Goal: Communication & Community: Answer question/provide support

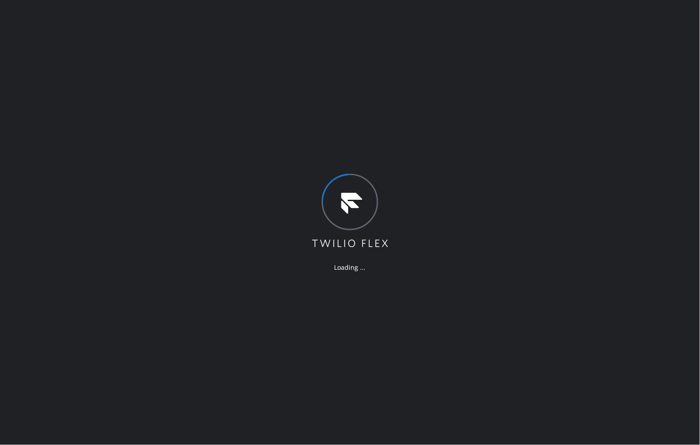
click at [527, 170] on div "Loading ..." at bounding box center [350, 222] width 700 height 445
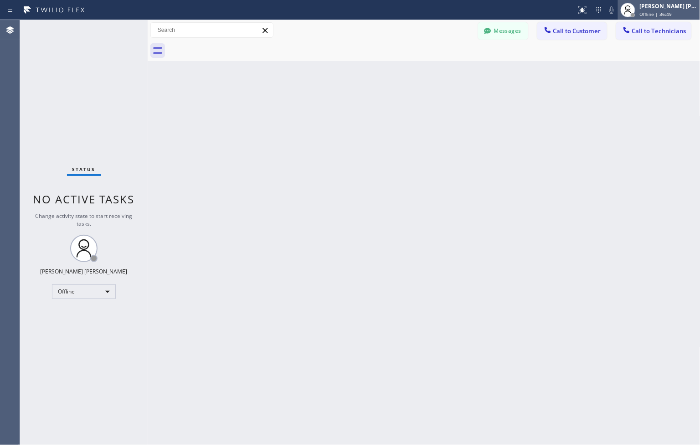
click at [647, 17] on div "[PERSON_NAME] [PERSON_NAME] Offline | 36:49" at bounding box center [669, 10] width 62 height 16
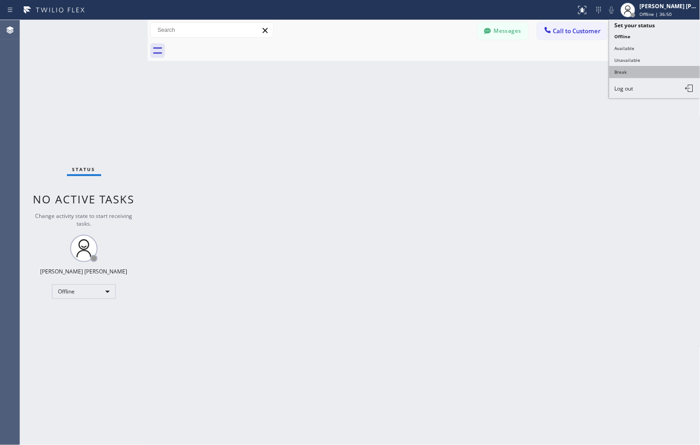
click at [618, 70] on button "Break" at bounding box center [654, 72] width 91 height 12
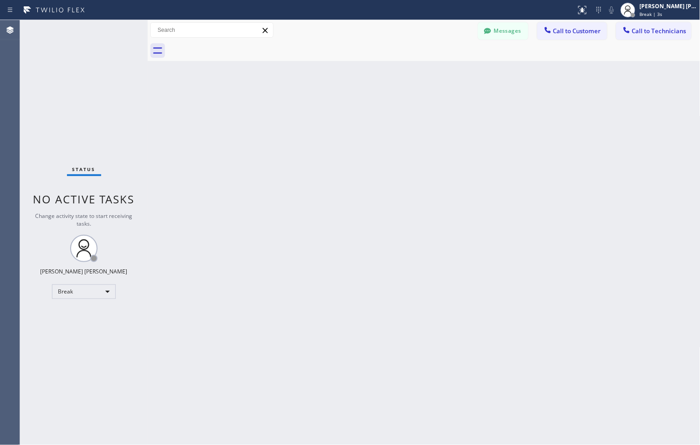
click at [320, 94] on div "Back to Dashboard Change Sender ID Customers Technicians ZS [PERSON_NAME] [DATE…" at bounding box center [424, 232] width 553 height 425
click at [320, 93] on div "Back to Dashboard Change Sender ID Customers Technicians ZS [PERSON_NAME] [DATE…" at bounding box center [424, 232] width 553 height 425
click at [321, 93] on div "Back to Dashboard Change Sender ID Customers Technicians ZS [PERSON_NAME] [DATE…" at bounding box center [424, 232] width 553 height 425
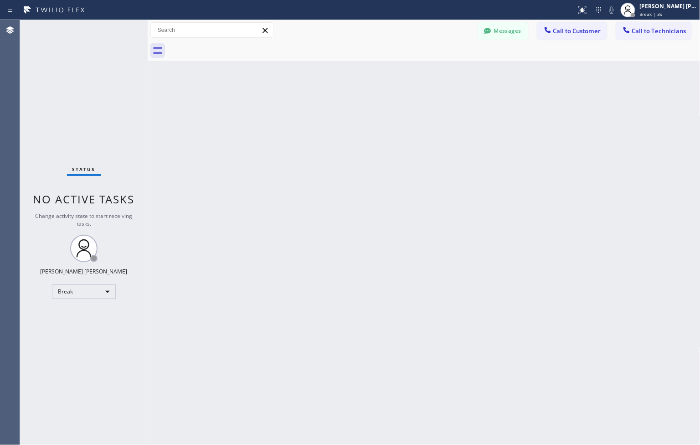
click at [321, 93] on div "Back to Dashboard Change Sender ID Customers Technicians ZS [PERSON_NAME] [DATE…" at bounding box center [424, 232] width 553 height 425
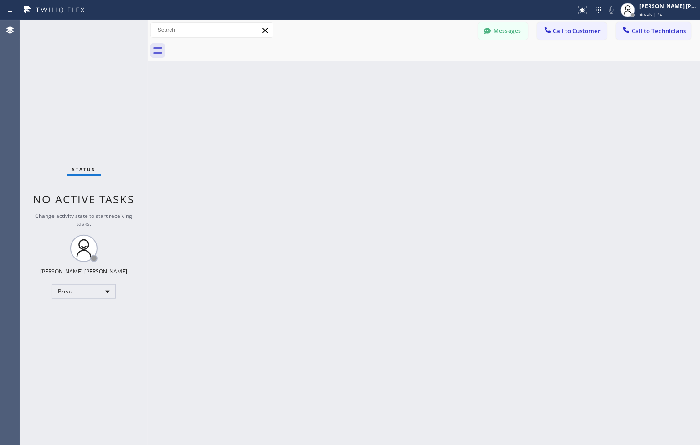
click at [321, 93] on div "Back to Dashboard Change Sender ID Customers Technicians ZS [PERSON_NAME] [DATE…" at bounding box center [424, 232] width 553 height 425
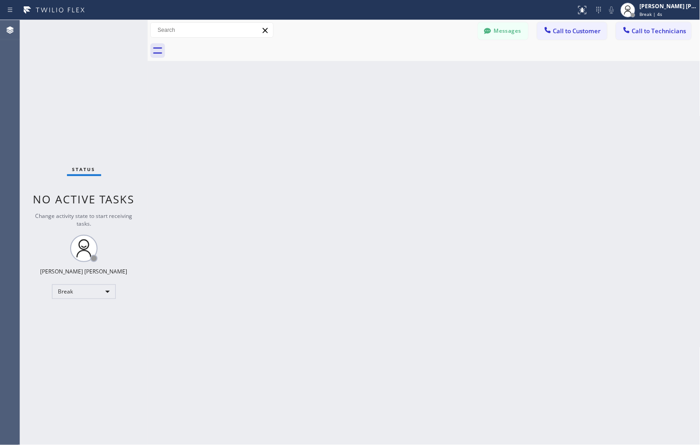
click at [321, 93] on div "Back to Dashboard Change Sender ID Customers Technicians ZS [PERSON_NAME] [DATE…" at bounding box center [424, 232] width 553 height 425
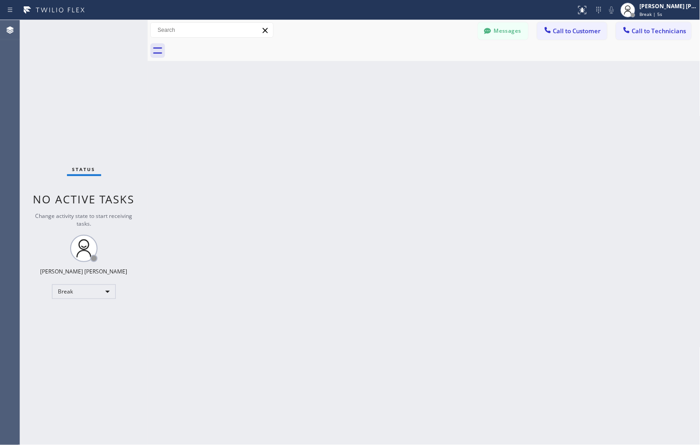
click at [321, 93] on div "Back to Dashboard Change Sender ID Customers Technicians ZS [PERSON_NAME] [DATE…" at bounding box center [424, 232] width 553 height 425
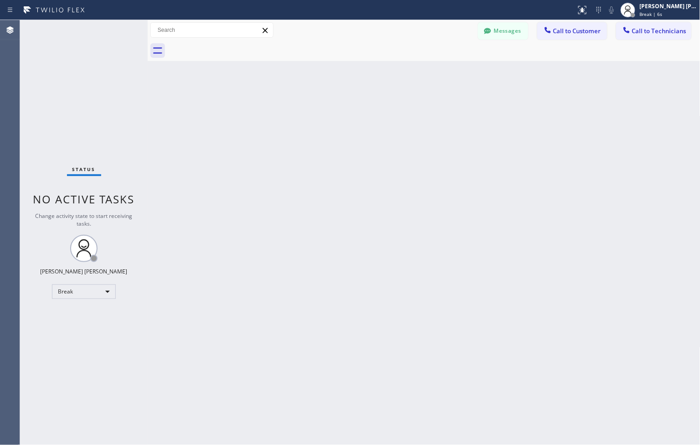
click at [321, 93] on div "Back to Dashboard Change Sender ID Customers Technicians ZS [PERSON_NAME] [DATE…" at bounding box center [424, 232] width 553 height 425
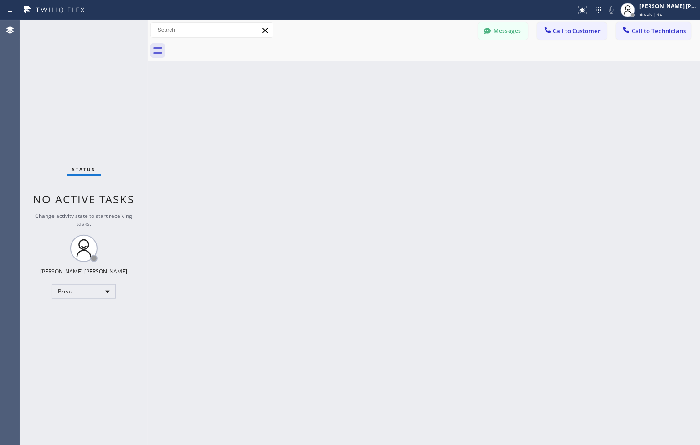
click at [321, 93] on div "Back to Dashboard Change Sender ID Customers Technicians ZS [PERSON_NAME] [DATE…" at bounding box center [424, 232] width 553 height 425
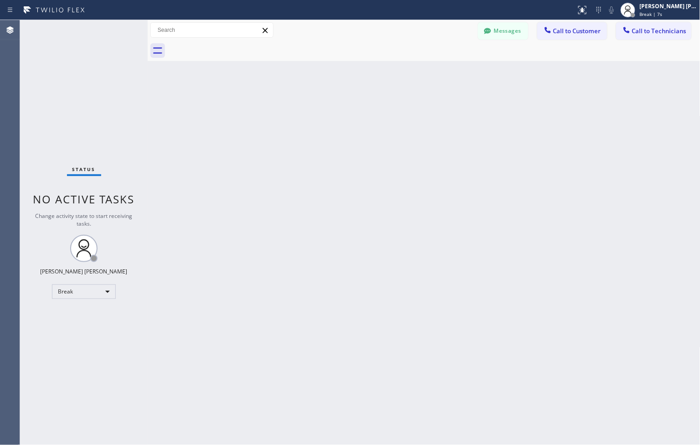
click at [321, 93] on div "Back to Dashboard Change Sender ID Customers Technicians ZS [PERSON_NAME] [DATE…" at bounding box center [424, 232] width 553 height 425
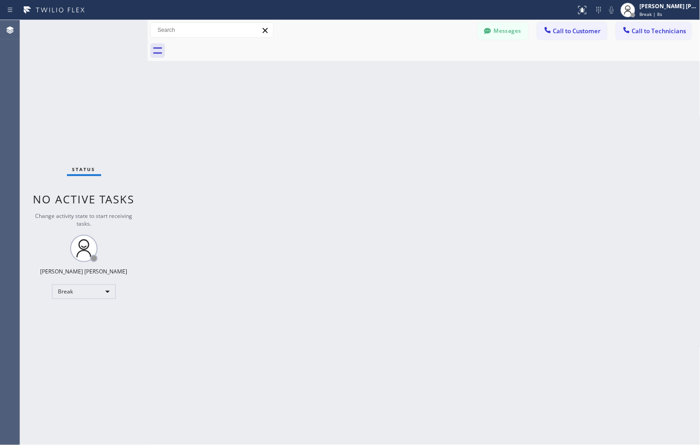
click at [321, 93] on div "Back to Dashboard Change Sender ID Customers Technicians ZS [PERSON_NAME] [DATE…" at bounding box center [424, 232] width 553 height 425
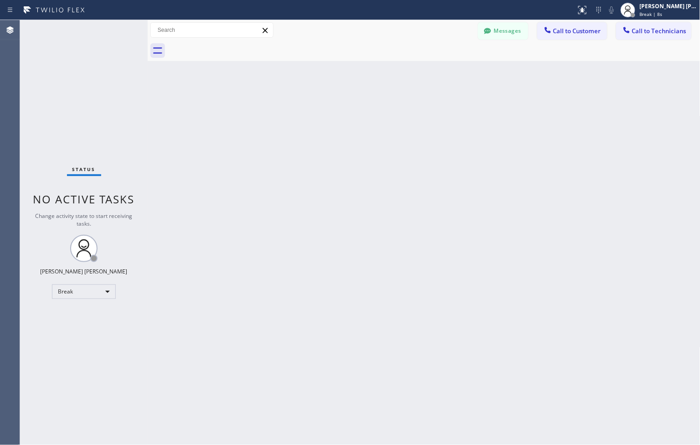
click at [321, 93] on div "Back to Dashboard Change Sender ID Customers Technicians ZS [PERSON_NAME] [DATE…" at bounding box center [424, 232] width 553 height 425
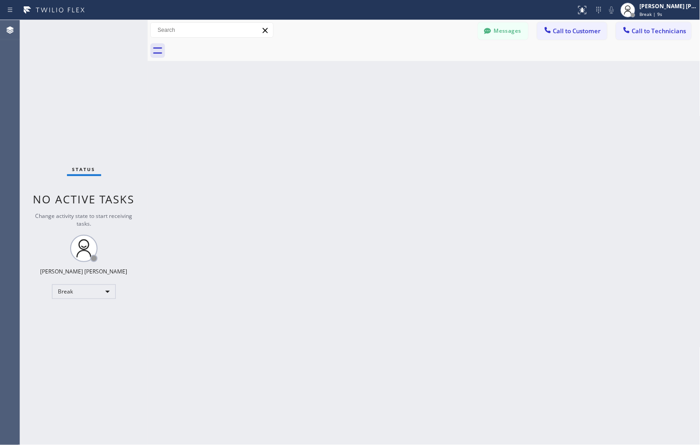
click at [321, 93] on div "Back to Dashboard Change Sender ID Customers Technicians ZS [PERSON_NAME] [DATE…" at bounding box center [424, 232] width 553 height 425
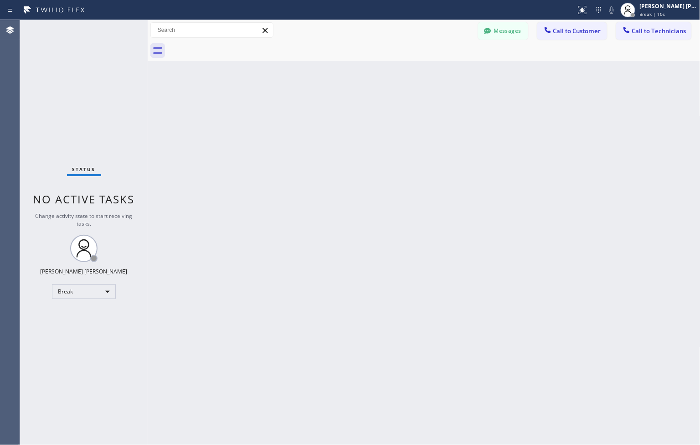
click at [321, 93] on div "Back to Dashboard Change Sender ID Customers Technicians ZS [PERSON_NAME] [DATE…" at bounding box center [424, 232] width 553 height 425
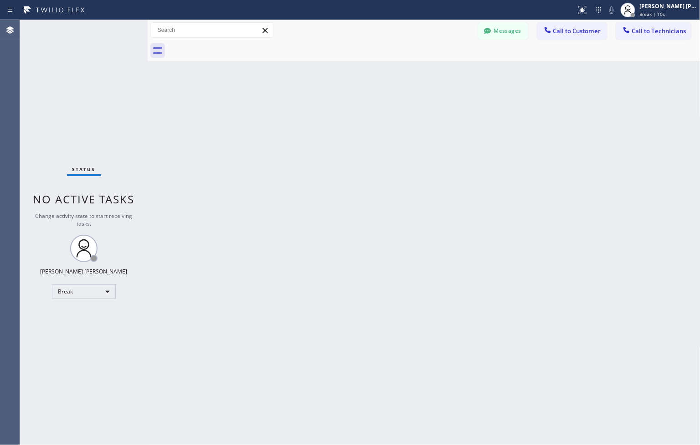
click at [321, 93] on div "Back to Dashboard Change Sender ID Customers Technicians ZS [PERSON_NAME] [DATE…" at bounding box center [424, 232] width 553 height 425
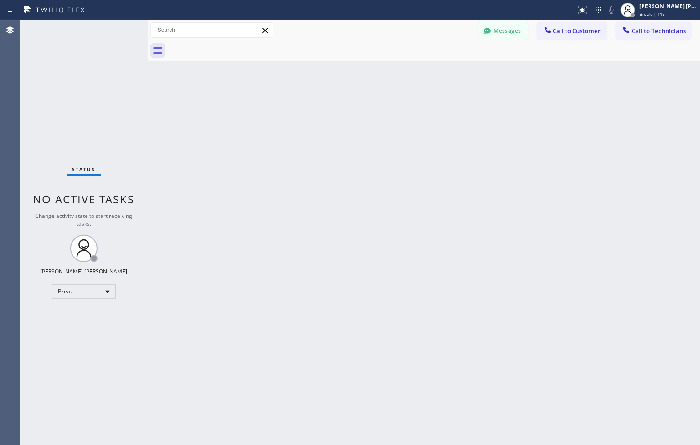
click at [321, 93] on div "Back to Dashboard Change Sender ID Customers Technicians ZS [PERSON_NAME] [DATE…" at bounding box center [424, 232] width 553 height 425
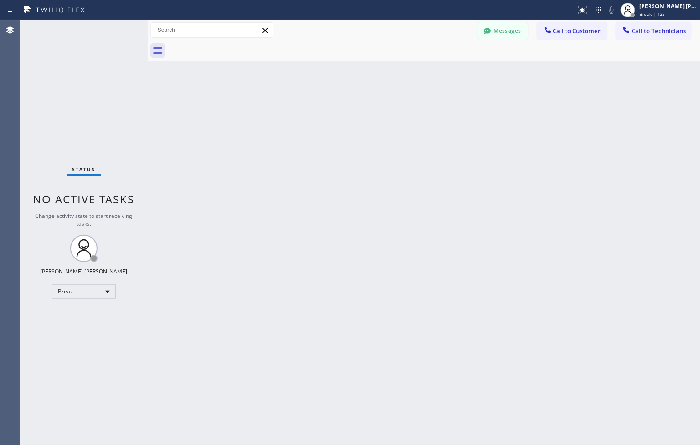
click at [321, 93] on div "Back to Dashboard Change Sender ID Customers Technicians ZS [PERSON_NAME] [DATE…" at bounding box center [424, 232] width 553 height 425
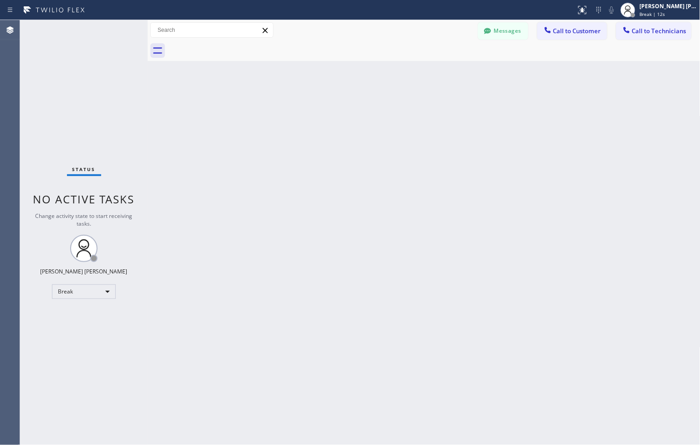
click at [321, 93] on div "Back to Dashboard Change Sender ID Customers Technicians ZS [PERSON_NAME] [DATE…" at bounding box center [424, 232] width 553 height 425
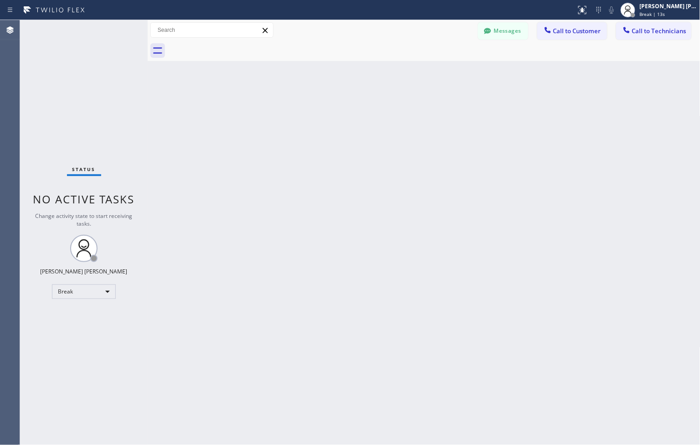
click at [321, 93] on div "Back to Dashboard Change Sender ID Customers Technicians ZS [PERSON_NAME] [DATE…" at bounding box center [424, 232] width 553 height 425
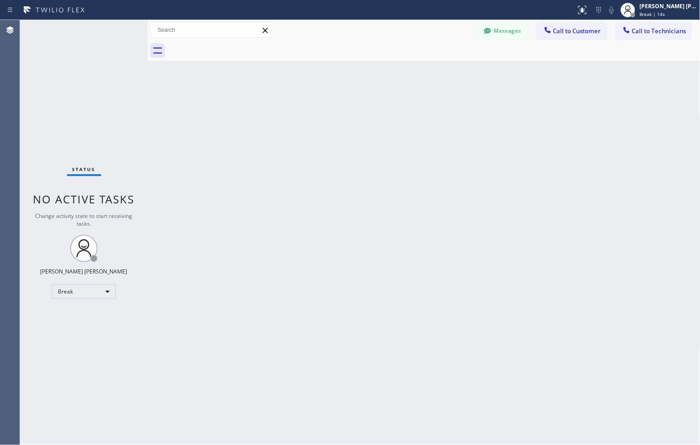
click at [321, 93] on div "Back to Dashboard Change Sender ID Customers Technicians ZS [PERSON_NAME] [DATE…" at bounding box center [424, 232] width 553 height 425
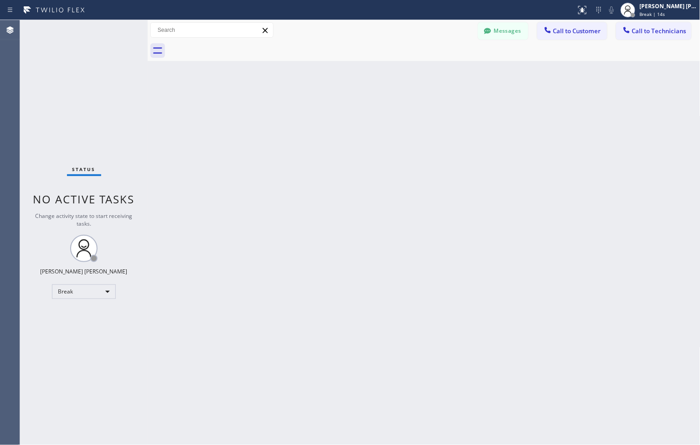
click at [321, 93] on div "Back to Dashboard Change Sender ID Customers Technicians ZS [PERSON_NAME] [DATE…" at bounding box center [424, 232] width 553 height 425
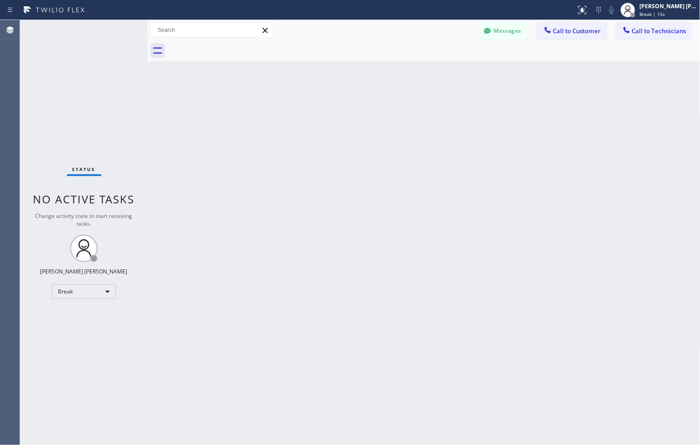
click at [321, 93] on div "Back to Dashboard Change Sender ID Customers Technicians ZS [PERSON_NAME] [DATE…" at bounding box center [424, 232] width 553 height 425
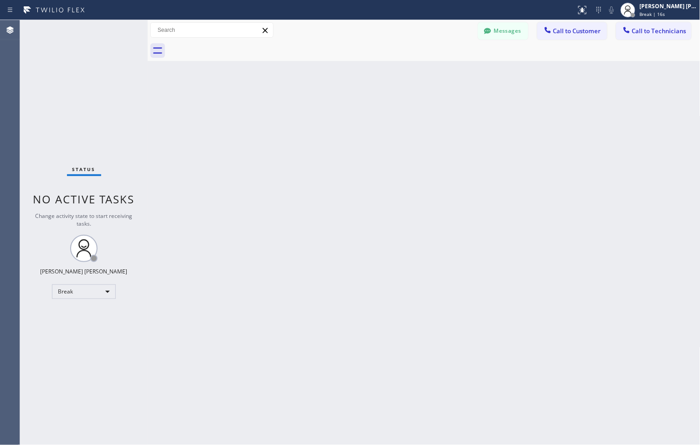
click at [321, 93] on div "Back to Dashboard Change Sender ID Customers Technicians ZS [PERSON_NAME] [DATE…" at bounding box center [424, 232] width 553 height 425
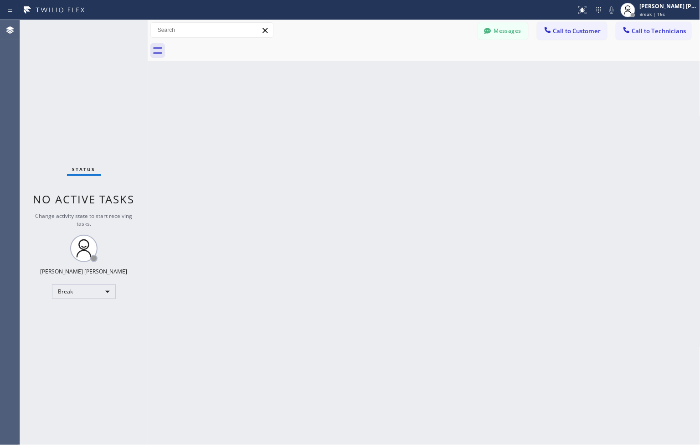
click at [321, 93] on div "Back to Dashboard Change Sender ID Customers Technicians ZS [PERSON_NAME] [DATE…" at bounding box center [424, 232] width 553 height 425
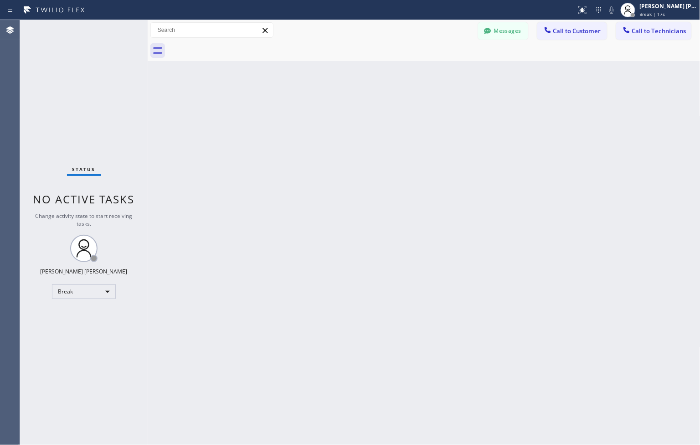
click at [321, 93] on div "Back to Dashboard Change Sender ID Customers Technicians ZS [PERSON_NAME] [DATE…" at bounding box center [424, 232] width 553 height 425
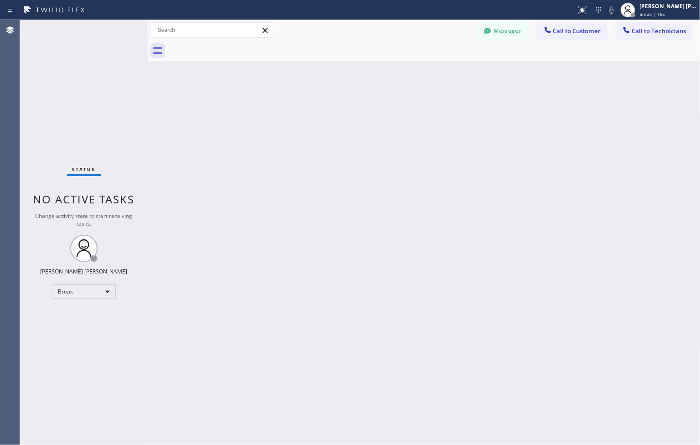
click at [321, 93] on div "Back to Dashboard Change Sender ID Customers Technicians ZS [PERSON_NAME] [DATE…" at bounding box center [424, 232] width 553 height 425
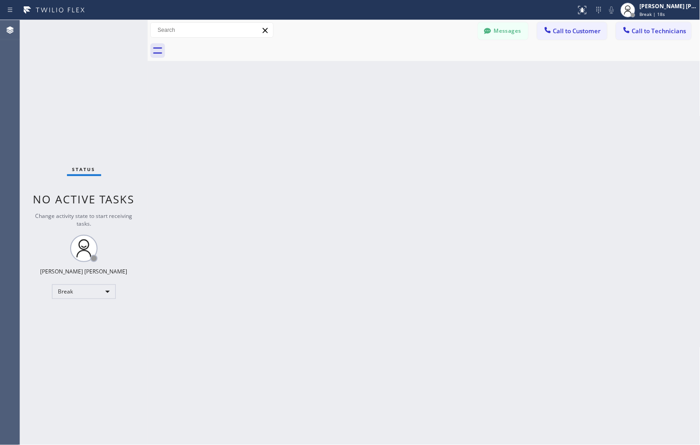
click at [321, 93] on div "Back to Dashboard Change Sender ID Customers Technicians ZS [PERSON_NAME] [DATE…" at bounding box center [424, 232] width 553 height 425
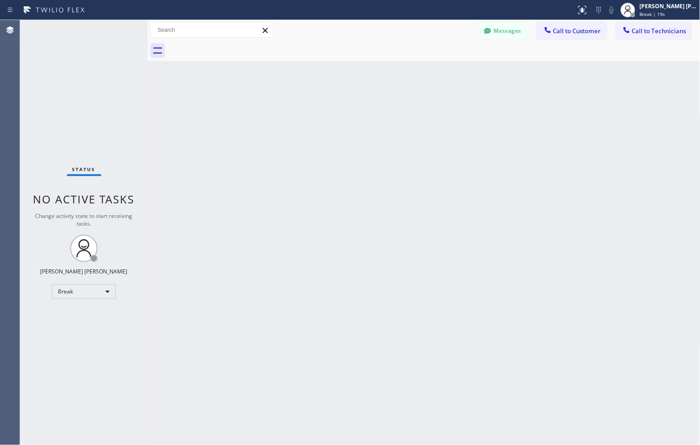
click at [321, 93] on div "Back to Dashboard Change Sender ID Customers Technicians ZS [PERSON_NAME] [DATE…" at bounding box center [424, 232] width 553 height 425
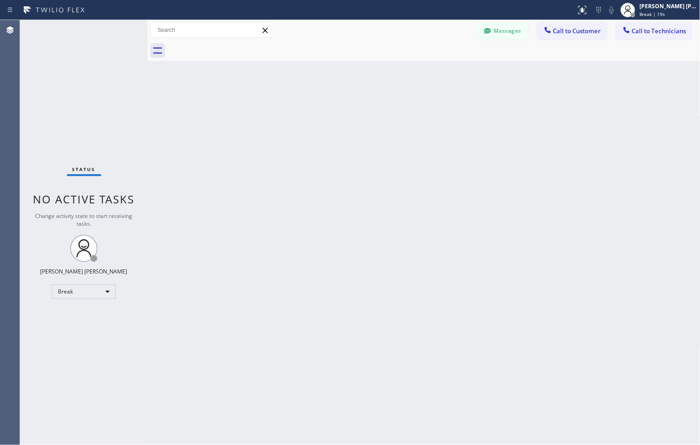
click at [321, 93] on div "Back to Dashboard Change Sender ID Customers Technicians ZS [PERSON_NAME] [DATE…" at bounding box center [424, 232] width 553 height 425
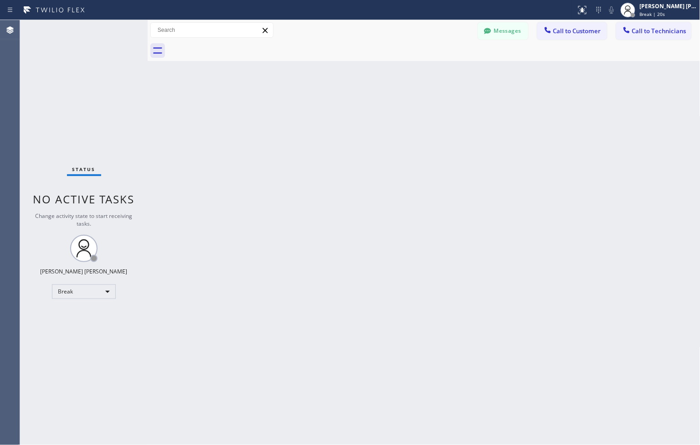
click at [321, 93] on div "Back to Dashboard Change Sender ID Customers Technicians ZS [PERSON_NAME] [DATE…" at bounding box center [424, 232] width 553 height 425
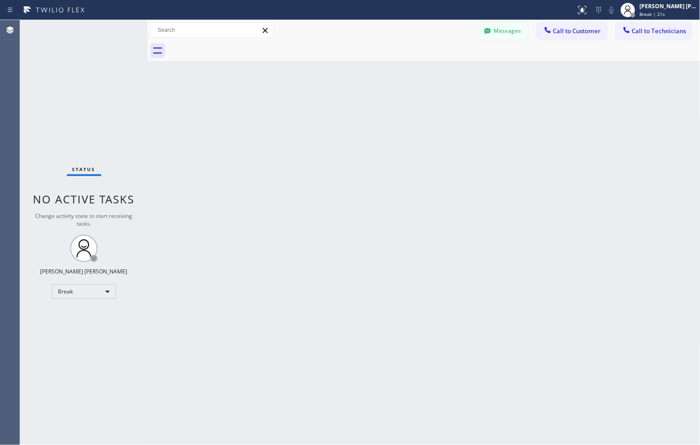
click at [321, 93] on div "Back to Dashboard Change Sender ID Customers Technicians ZS [PERSON_NAME] [DATE…" at bounding box center [424, 232] width 553 height 425
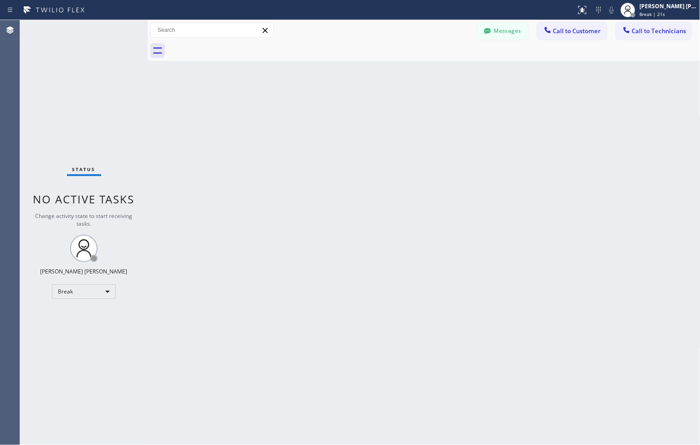
click at [321, 93] on div "Back to Dashboard Change Sender ID Customers Technicians ZS [PERSON_NAME] [DATE…" at bounding box center [424, 232] width 553 height 425
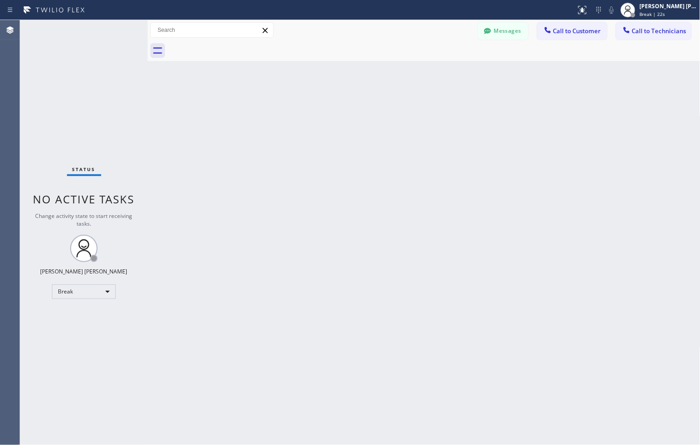
click at [321, 93] on div "Back to Dashboard Change Sender ID Customers Technicians ZS [PERSON_NAME] [DATE…" at bounding box center [424, 232] width 553 height 425
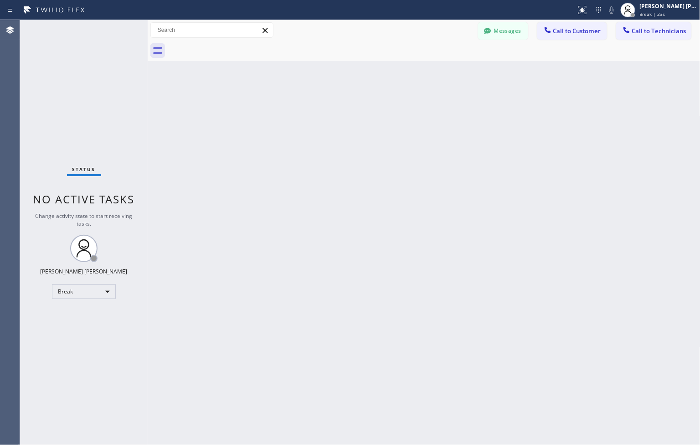
click at [321, 93] on div "Back to Dashboard Change Sender ID Customers Technicians ZS [PERSON_NAME] [DATE…" at bounding box center [424, 232] width 553 height 425
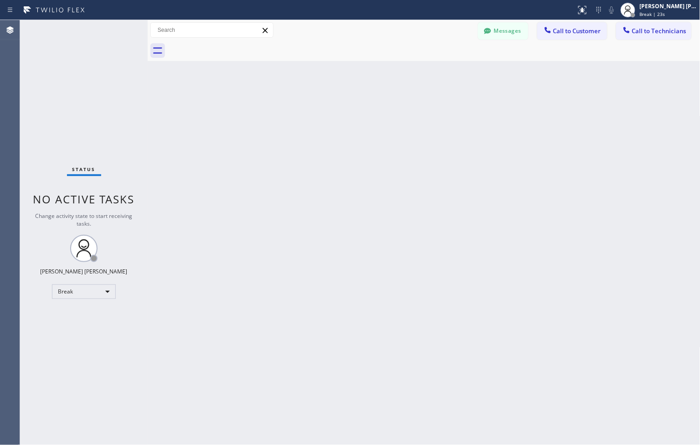
click at [321, 93] on div "Back to Dashboard Change Sender ID Customers Technicians ZS [PERSON_NAME] [DATE…" at bounding box center [424, 232] width 553 height 425
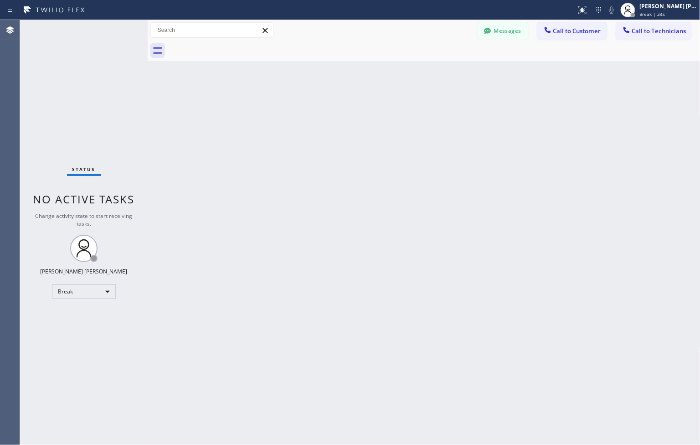
click at [321, 93] on div "Back to Dashboard Change Sender ID Customers Technicians ZS [PERSON_NAME] [DATE…" at bounding box center [424, 232] width 553 height 425
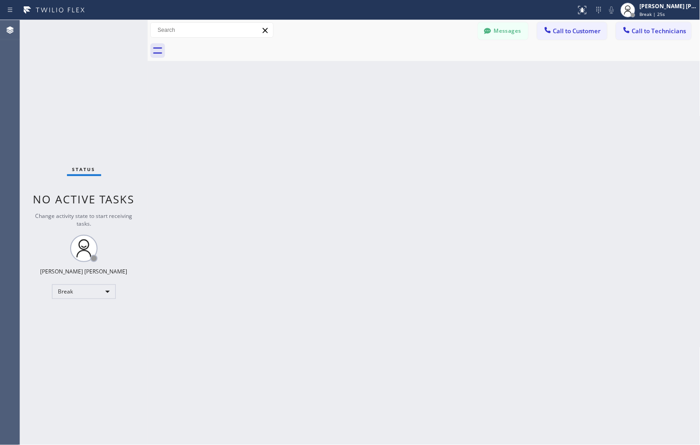
click at [321, 93] on div "Back to Dashboard Change Sender ID Customers Technicians ZS [PERSON_NAME] [DATE…" at bounding box center [424, 232] width 553 height 425
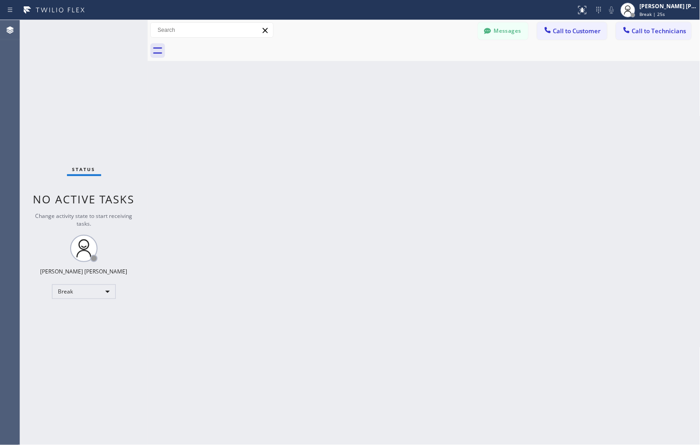
click at [321, 93] on div "Back to Dashboard Change Sender ID Customers Technicians ZS [PERSON_NAME] [DATE…" at bounding box center [424, 232] width 553 height 425
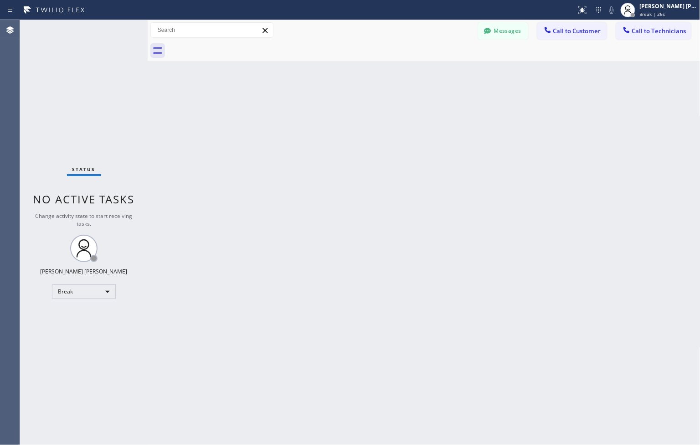
click at [321, 93] on div "Back to Dashboard Change Sender ID Customers Technicians ZS [PERSON_NAME] [DATE…" at bounding box center [424, 232] width 553 height 425
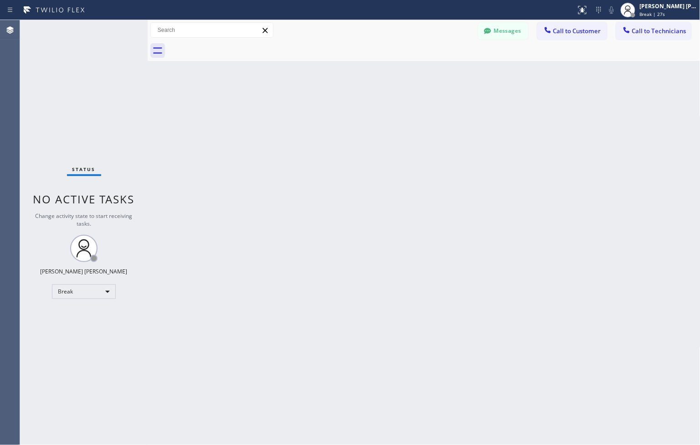
click at [321, 93] on div "Back to Dashboard Change Sender ID Customers Technicians ZS [PERSON_NAME] [DATE…" at bounding box center [424, 232] width 553 height 425
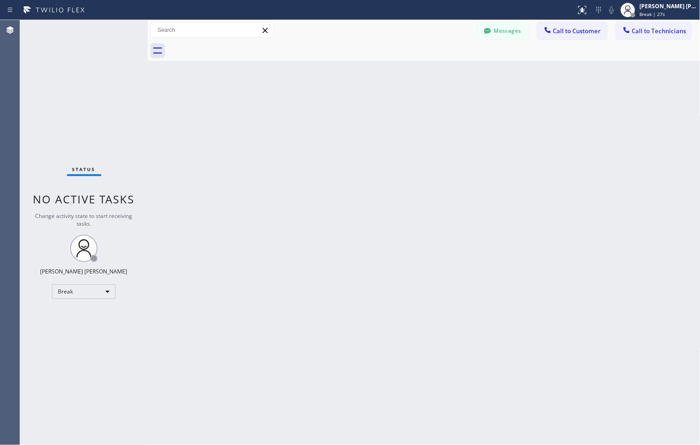
click at [321, 93] on div "Back to Dashboard Change Sender ID Customers Technicians ZS [PERSON_NAME] [DATE…" at bounding box center [424, 232] width 553 height 425
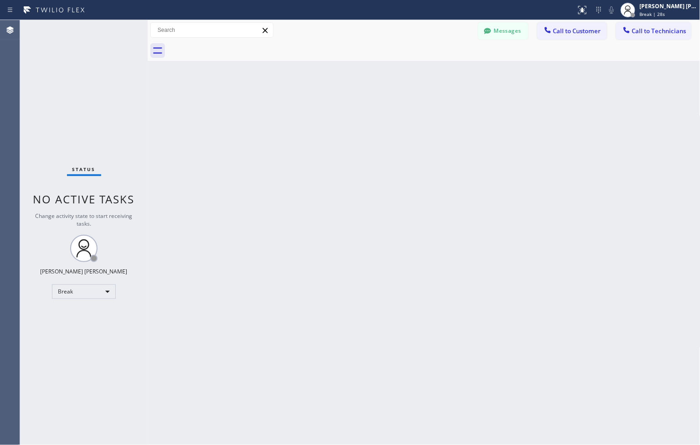
click at [321, 93] on div "Back to Dashboard Change Sender ID Customers Technicians ZS [PERSON_NAME] [DATE…" at bounding box center [424, 232] width 553 height 425
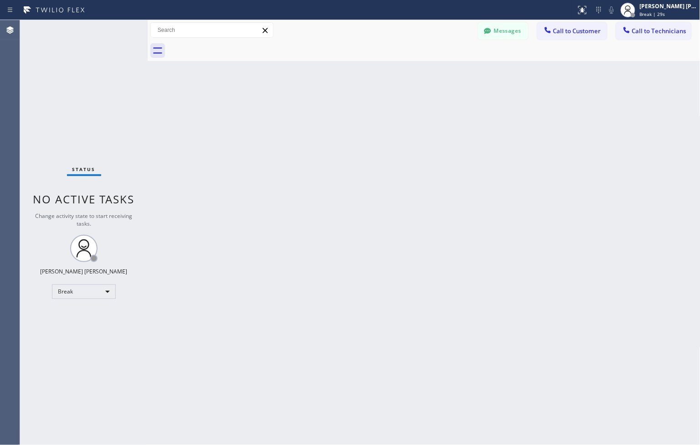
click at [321, 93] on div "Back to Dashboard Change Sender ID Customers Technicians ZS [PERSON_NAME] [DATE…" at bounding box center [424, 232] width 553 height 425
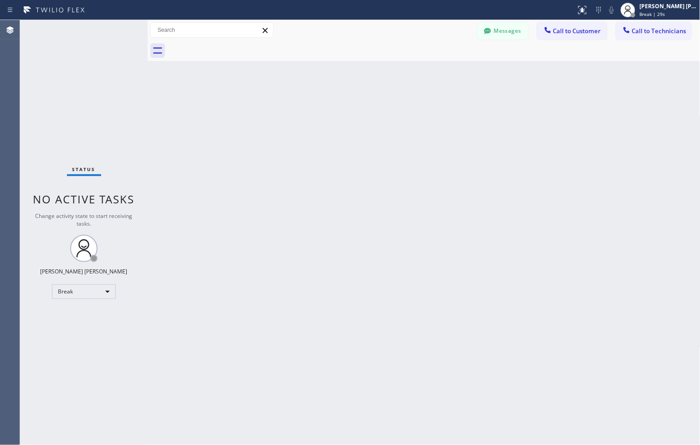
click at [321, 93] on div "Back to Dashboard Change Sender ID Customers Technicians ZS [PERSON_NAME] [DATE…" at bounding box center [424, 232] width 553 height 425
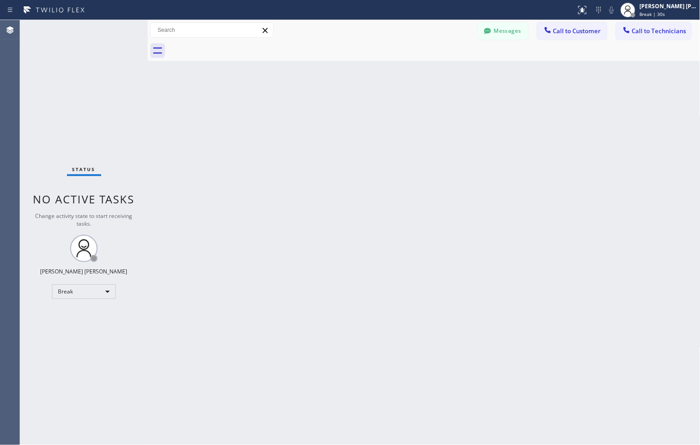
click at [321, 93] on div "Back to Dashboard Change Sender ID Customers Technicians ZS [PERSON_NAME] [DATE…" at bounding box center [424, 232] width 553 height 425
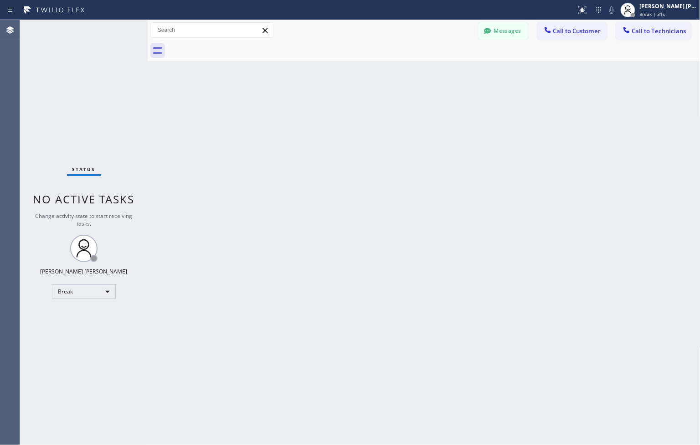
click at [321, 93] on div "Back to Dashboard Change Sender ID Customers Technicians ZS [PERSON_NAME] [DATE…" at bounding box center [424, 232] width 553 height 425
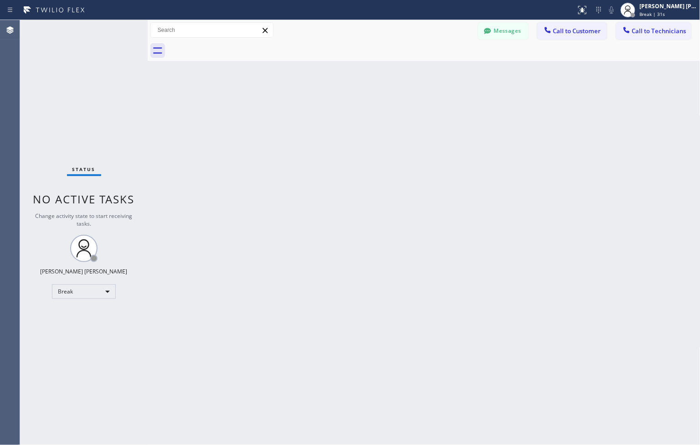
click at [321, 93] on div "Back to Dashboard Change Sender ID Customers Technicians ZS [PERSON_NAME] [DATE…" at bounding box center [424, 232] width 553 height 425
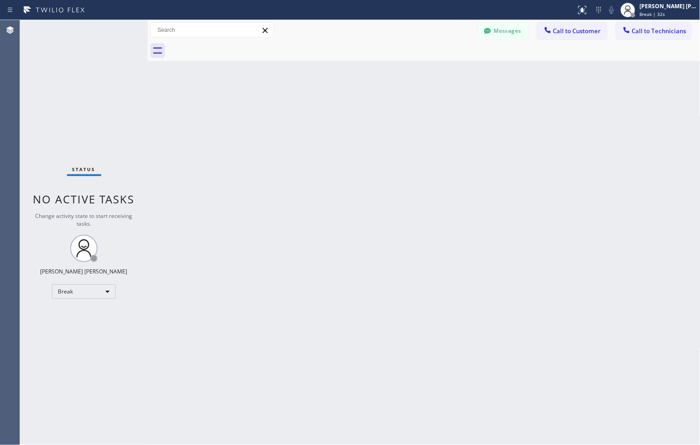
click at [321, 93] on div "Back to Dashboard Change Sender ID Customers Technicians ZS [PERSON_NAME] [DATE…" at bounding box center [424, 232] width 553 height 425
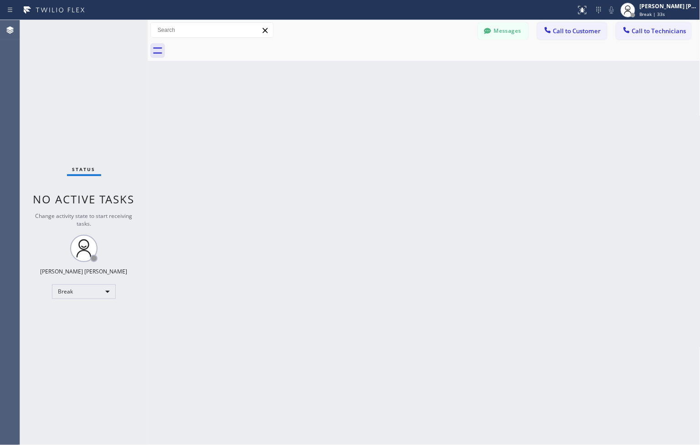
click at [321, 93] on div "Back to Dashboard Change Sender ID Customers Technicians ZS [PERSON_NAME] [DATE…" at bounding box center [424, 232] width 553 height 425
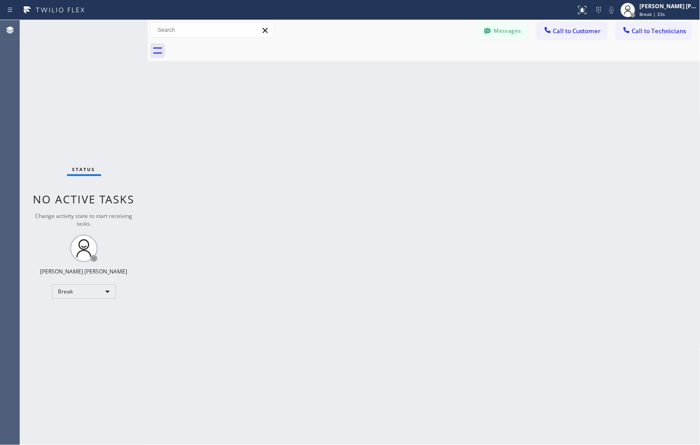
click at [321, 93] on div "Back to Dashboard Change Sender ID Customers Technicians ZS [PERSON_NAME] [DATE…" at bounding box center [424, 232] width 553 height 425
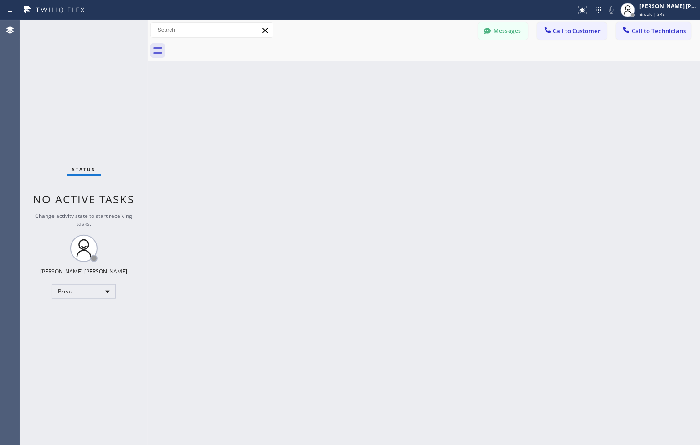
click at [321, 93] on div "Back to Dashboard Change Sender ID Customers Technicians ZS [PERSON_NAME] [DATE…" at bounding box center [424, 232] width 553 height 425
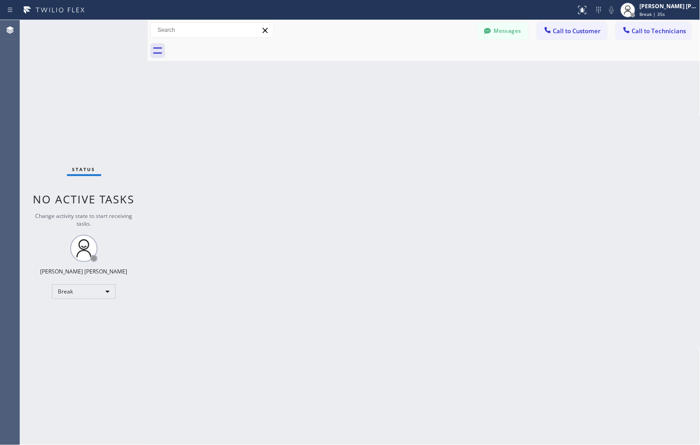
click at [321, 93] on div "Back to Dashboard Change Sender ID Customers Technicians ZS [PERSON_NAME] [DATE…" at bounding box center [424, 232] width 553 height 425
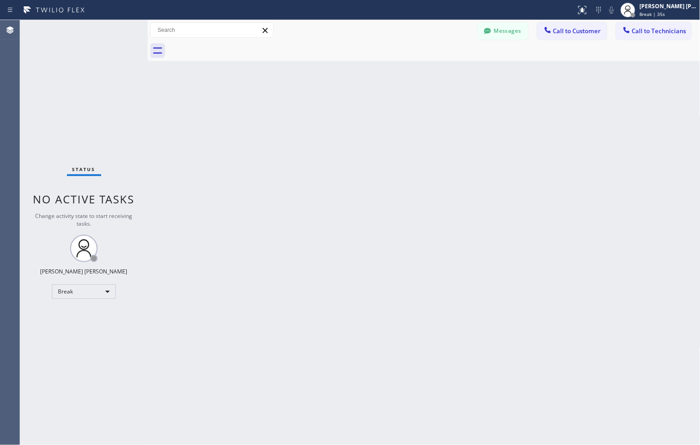
click at [321, 93] on div "Back to Dashboard Change Sender ID Customers Technicians ZS [PERSON_NAME] [DATE…" at bounding box center [424, 232] width 553 height 425
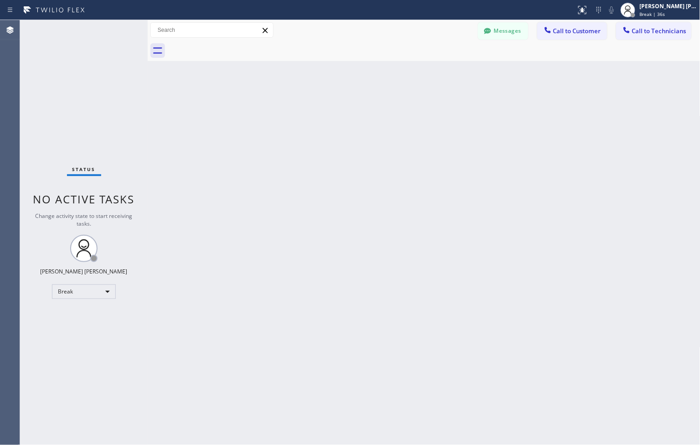
click at [321, 93] on div "Back to Dashboard Change Sender ID Customers Technicians ZS [PERSON_NAME] [DATE…" at bounding box center [424, 232] width 553 height 425
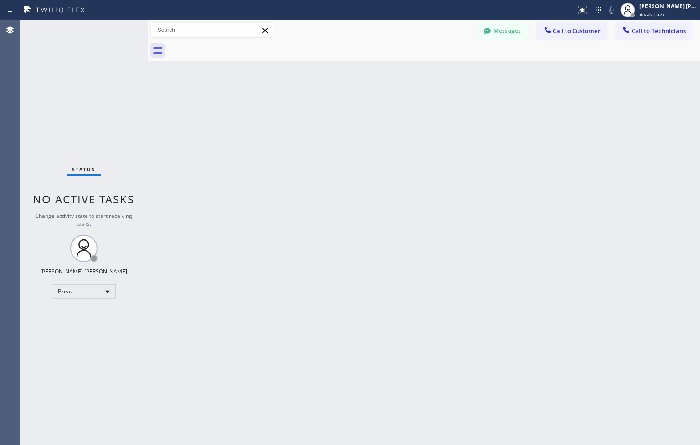
click at [321, 93] on div "Back to Dashboard Change Sender ID Customers Technicians ZS [PERSON_NAME] [DATE…" at bounding box center [424, 232] width 553 height 425
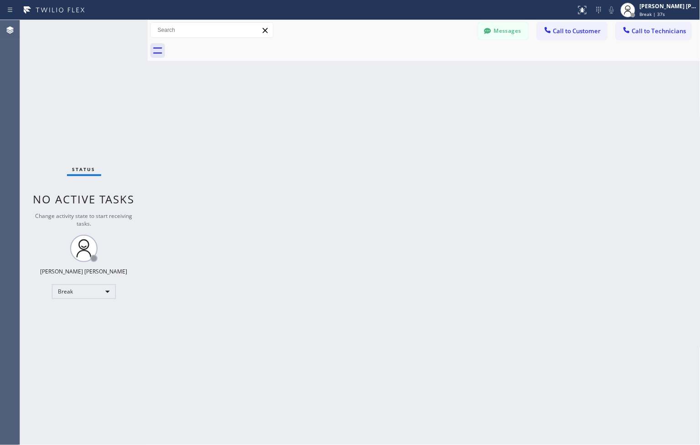
click at [321, 93] on div "Back to Dashboard Change Sender ID Customers Technicians ZS [PERSON_NAME] [DATE…" at bounding box center [424, 232] width 553 height 425
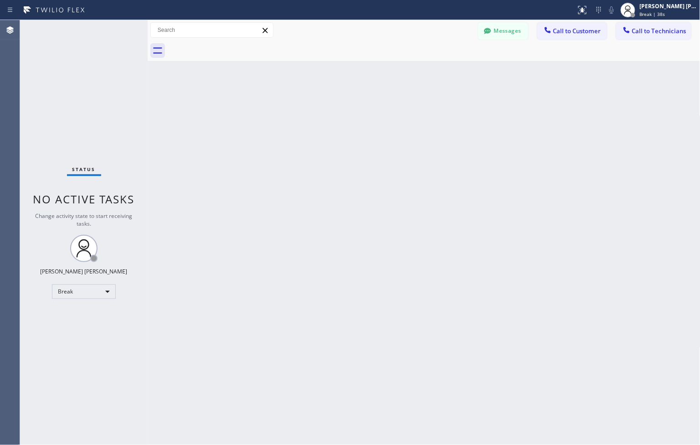
click at [321, 93] on div "Back to Dashboard Change Sender ID Customers Technicians ZS [PERSON_NAME] [DATE…" at bounding box center [424, 232] width 553 height 425
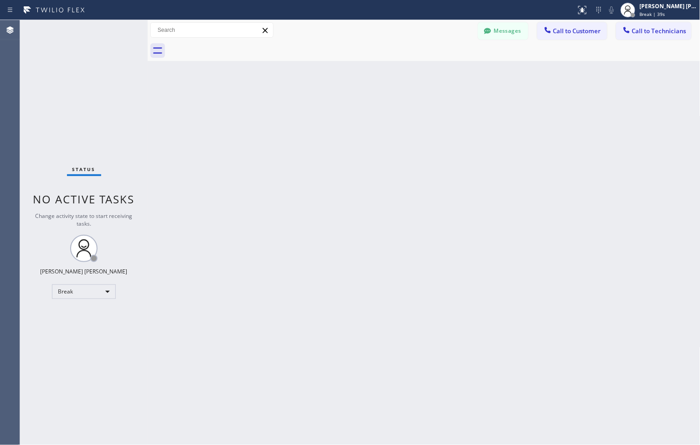
click at [321, 93] on div "Back to Dashboard Change Sender ID Customers Technicians ZS [PERSON_NAME] [DATE…" at bounding box center [424, 232] width 553 height 425
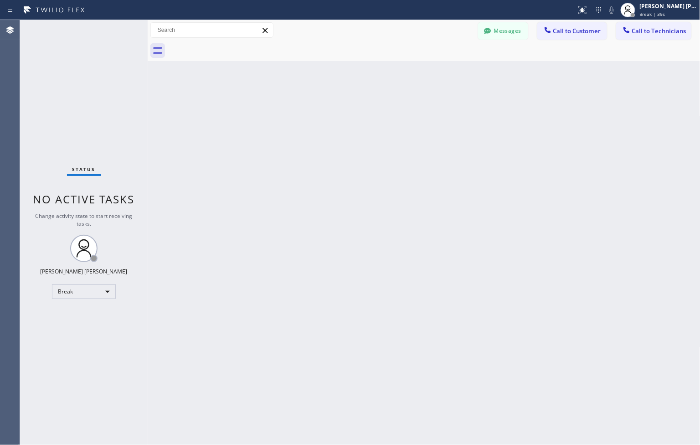
click at [321, 93] on div "Back to Dashboard Change Sender ID Customers Technicians ZS [PERSON_NAME] [DATE…" at bounding box center [424, 232] width 553 height 425
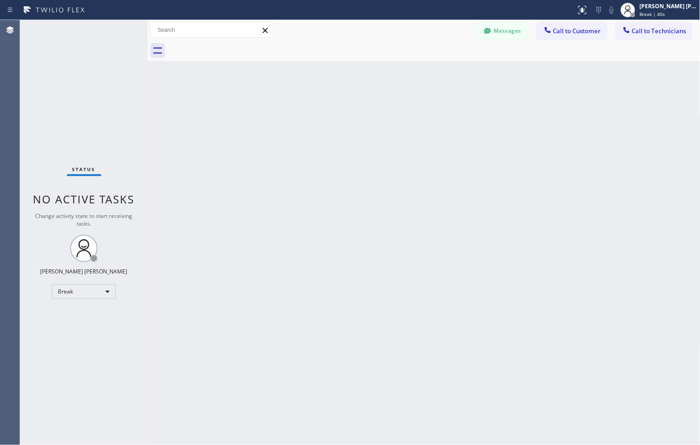
click at [321, 93] on div "Back to Dashboard Change Sender ID Customers Technicians ZS [PERSON_NAME] [DATE…" at bounding box center [424, 232] width 553 height 425
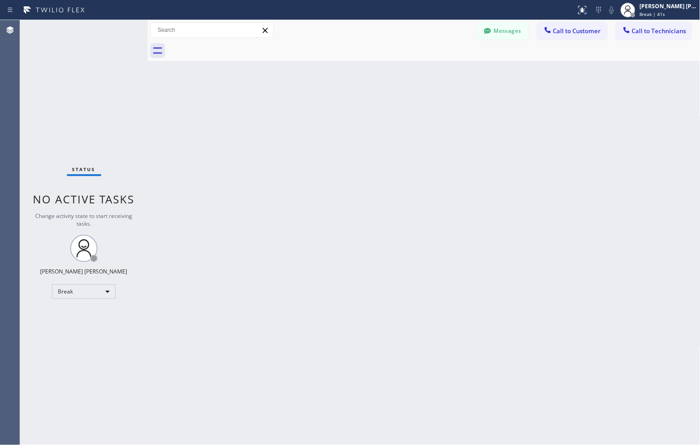
click at [321, 93] on div "Back to Dashboard Change Sender ID Customers Technicians ZS [PERSON_NAME] [DATE…" at bounding box center [424, 232] width 553 height 425
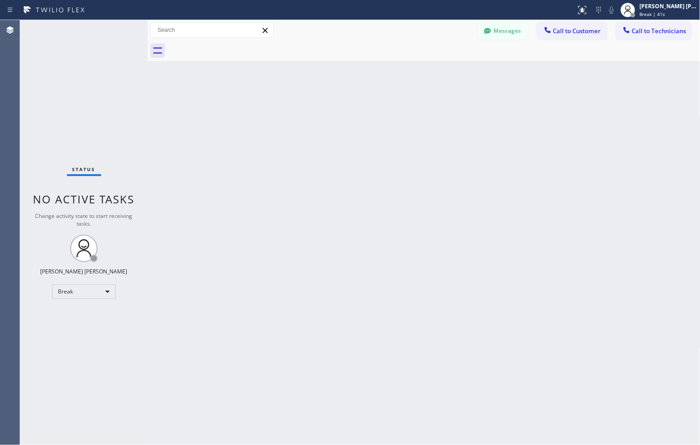
click at [321, 93] on div "Back to Dashboard Change Sender ID Customers Technicians ZS [PERSON_NAME] [DATE…" at bounding box center [424, 232] width 553 height 425
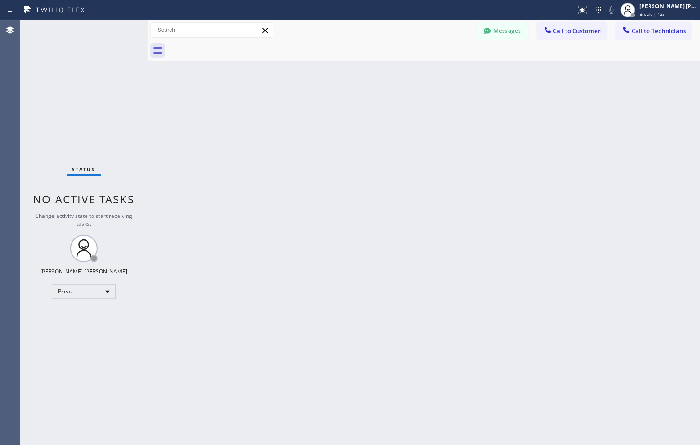
click at [321, 93] on div "Back to Dashboard Change Sender ID Customers Technicians ZS [PERSON_NAME] [DATE…" at bounding box center [424, 232] width 553 height 425
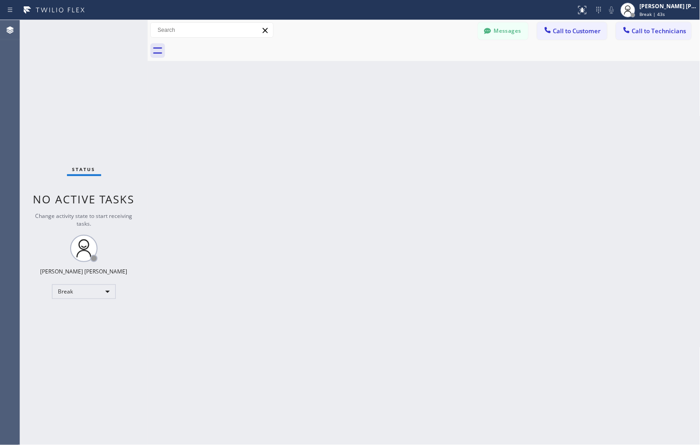
click at [321, 93] on div "Back to Dashboard Change Sender ID Customers Technicians ZS [PERSON_NAME] [DATE…" at bounding box center [424, 232] width 553 height 425
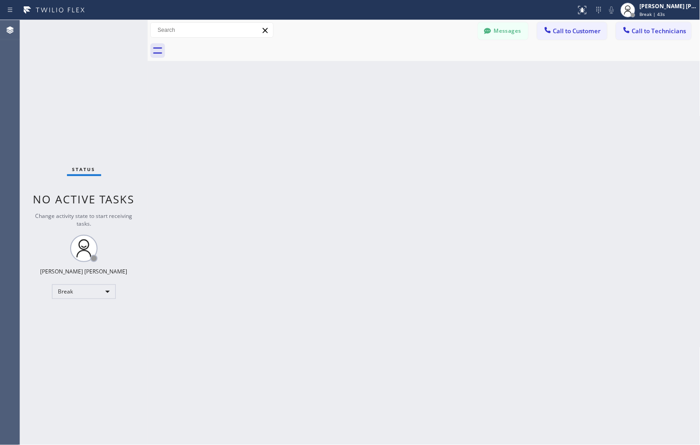
click at [321, 93] on div "Back to Dashboard Change Sender ID Customers Technicians ZS [PERSON_NAME] [DATE…" at bounding box center [424, 232] width 553 height 425
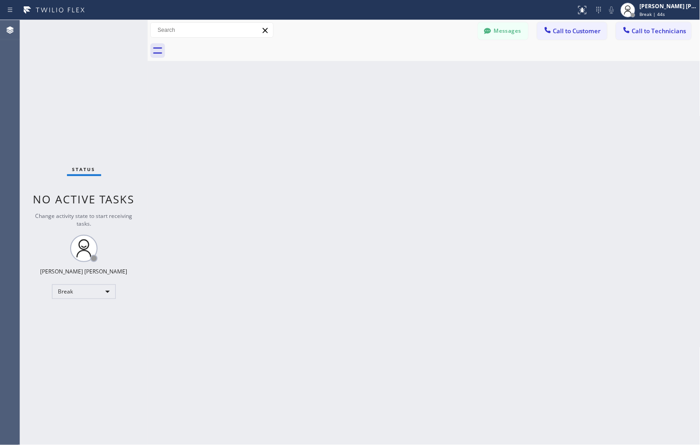
click at [321, 93] on div "Back to Dashboard Change Sender ID Customers Technicians ZS [PERSON_NAME] [DATE…" at bounding box center [424, 232] width 553 height 425
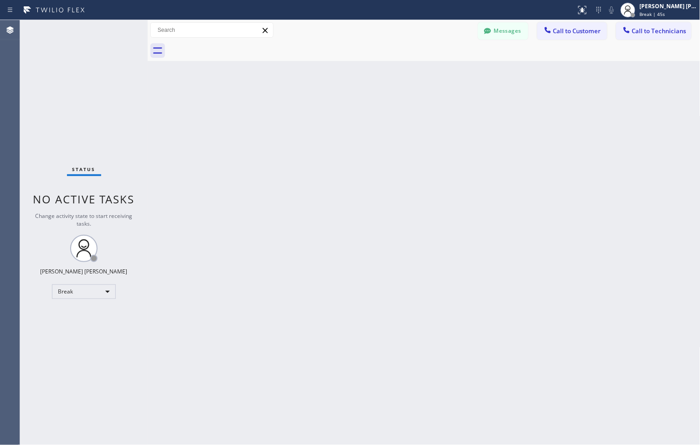
click at [321, 93] on div "Back to Dashboard Change Sender ID Customers Technicians ZS [PERSON_NAME] [DATE…" at bounding box center [424, 232] width 553 height 425
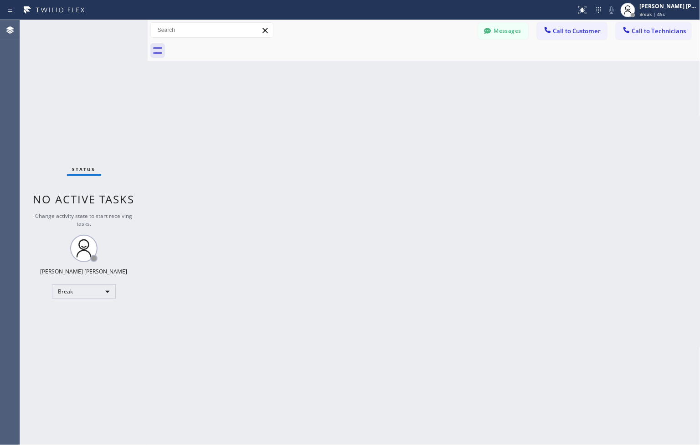
click at [321, 93] on div "Back to Dashboard Change Sender ID Customers Technicians ZS [PERSON_NAME] [DATE…" at bounding box center [424, 232] width 553 height 425
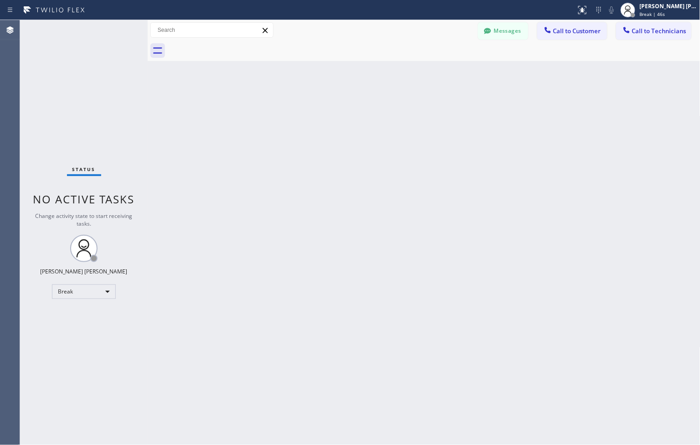
click at [321, 93] on div "Back to Dashboard Change Sender ID Customers Technicians ZS [PERSON_NAME] [DATE…" at bounding box center [424, 232] width 553 height 425
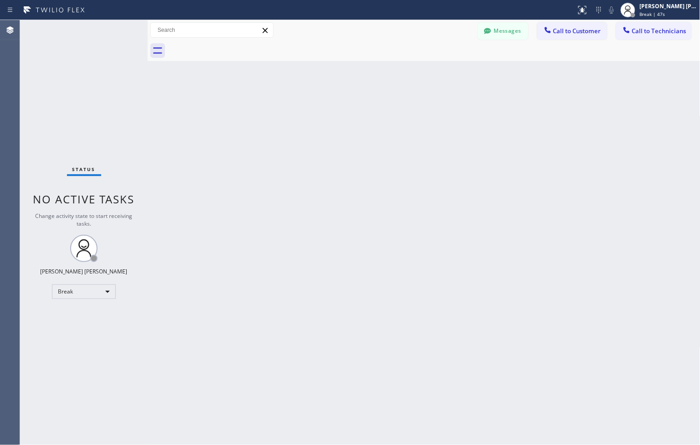
click at [321, 93] on div "Back to Dashboard Change Sender ID Customers Technicians ZS [PERSON_NAME] [DATE…" at bounding box center [424, 232] width 553 height 425
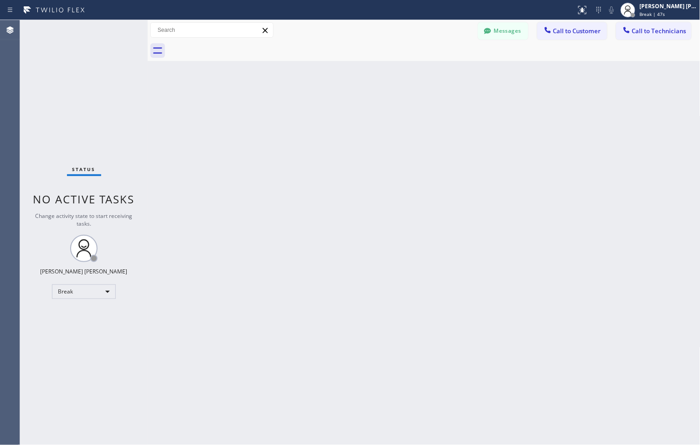
click at [321, 93] on div "Back to Dashboard Change Sender ID Customers Technicians ZS [PERSON_NAME] [DATE…" at bounding box center [424, 232] width 553 height 425
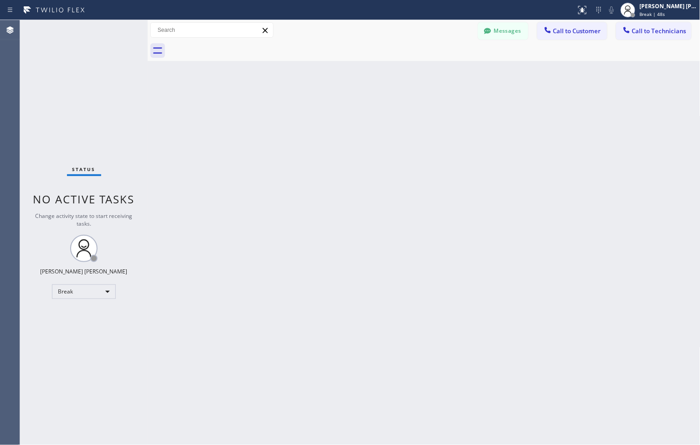
click at [321, 93] on div "Back to Dashboard Change Sender ID Customers Technicians ZS [PERSON_NAME] [DATE…" at bounding box center [424, 232] width 553 height 425
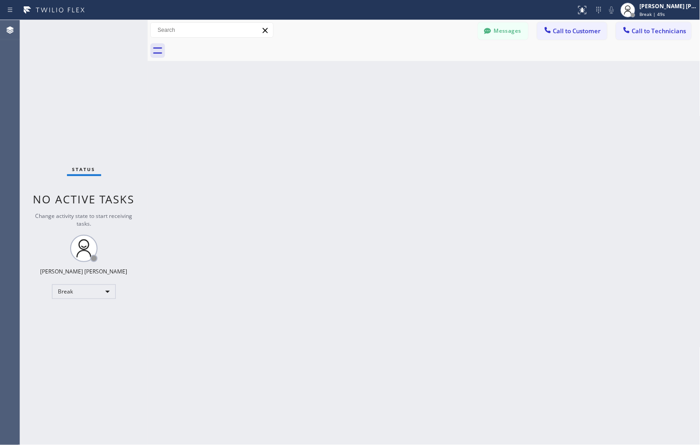
click at [321, 93] on div "Back to Dashboard Change Sender ID Customers Technicians ZS [PERSON_NAME] [DATE…" at bounding box center [424, 232] width 553 height 425
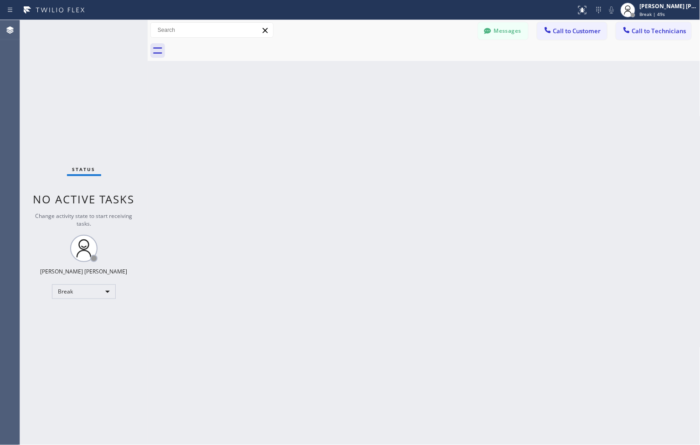
click at [321, 93] on div "Back to Dashboard Change Sender ID Customers Technicians ZS [PERSON_NAME] [DATE…" at bounding box center [424, 232] width 553 height 425
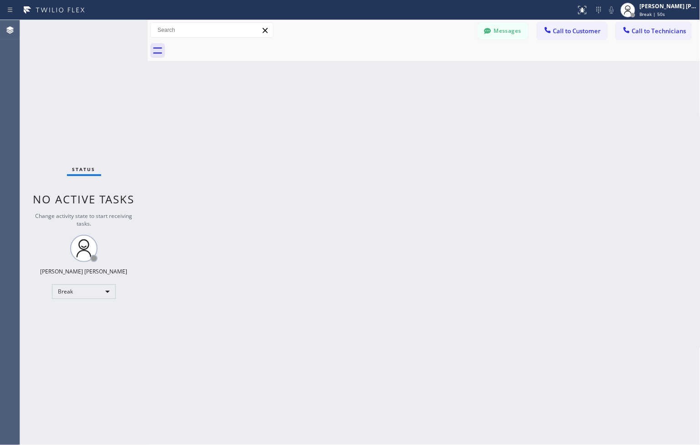
click at [321, 93] on div "Back to Dashboard Change Sender ID Customers Technicians ZS [PERSON_NAME] [DATE…" at bounding box center [424, 232] width 553 height 425
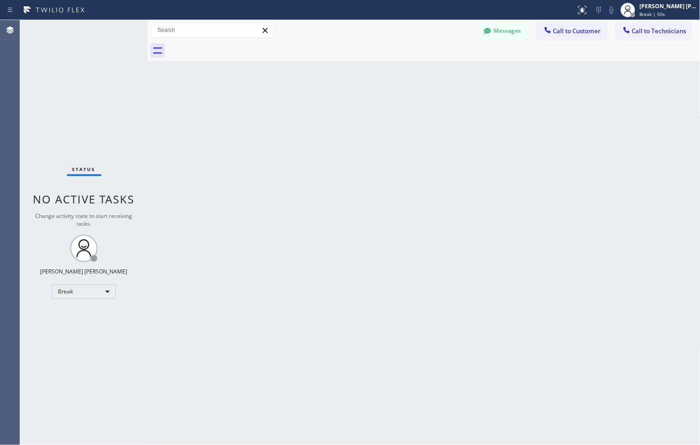
click at [321, 93] on div "Back to Dashboard Change Sender ID Customers Technicians ZS [PERSON_NAME] [DATE…" at bounding box center [424, 232] width 553 height 425
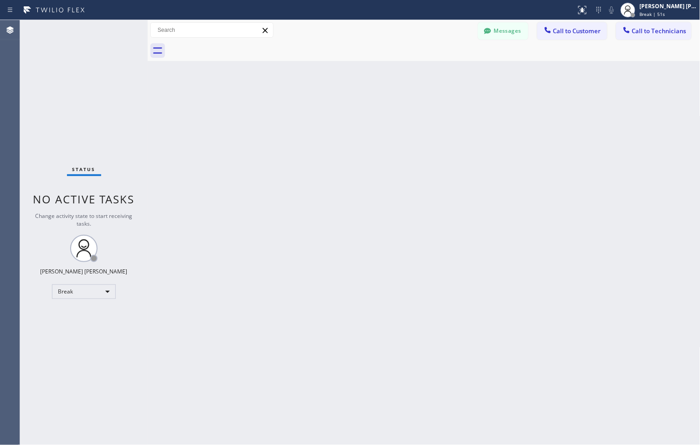
click at [321, 93] on div "Back to Dashboard Change Sender ID Customers Technicians ZS [PERSON_NAME] [DATE…" at bounding box center [424, 232] width 553 height 425
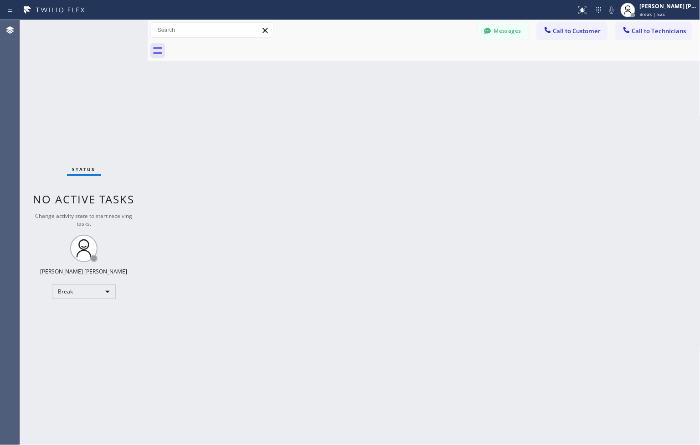
click at [321, 93] on div "Back to Dashboard Change Sender ID Customers Technicians ZS [PERSON_NAME] [DATE…" at bounding box center [424, 232] width 553 height 425
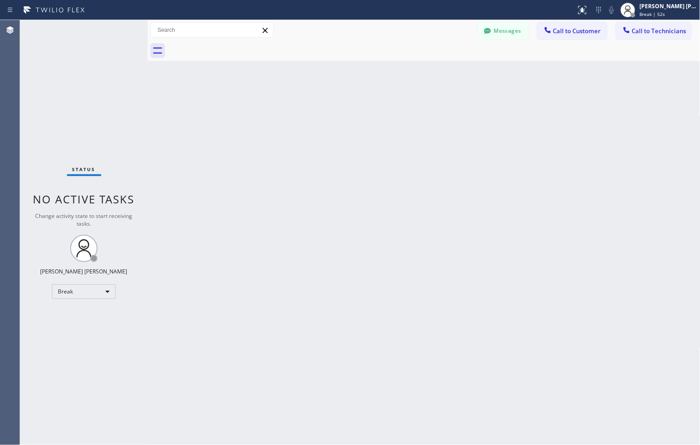
click at [321, 93] on div "Back to Dashboard Change Sender ID Customers Technicians ZS [PERSON_NAME] [DATE…" at bounding box center [424, 232] width 553 height 425
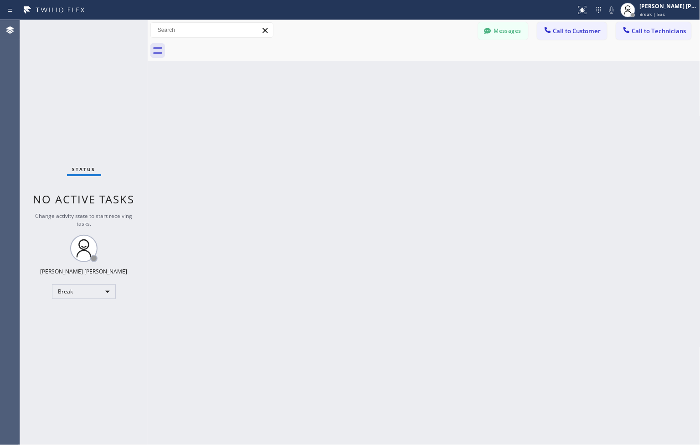
click at [321, 93] on div "Back to Dashboard Change Sender ID Customers Technicians ZS [PERSON_NAME] [DATE…" at bounding box center [424, 232] width 553 height 425
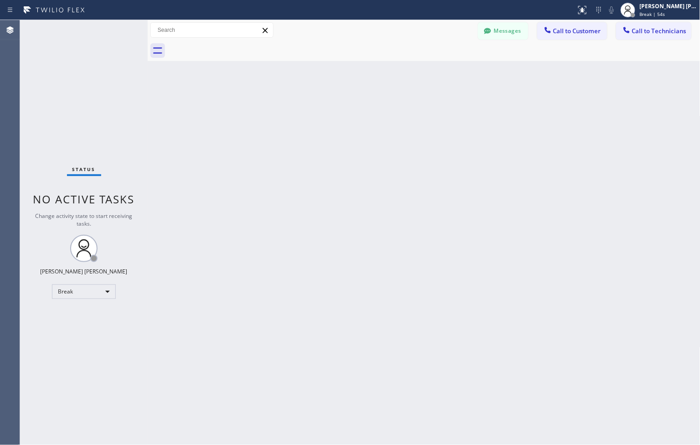
click at [321, 93] on div "Back to Dashboard Change Sender ID Customers Technicians ZS [PERSON_NAME] [DATE…" at bounding box center [424, 232] width 553 height 425
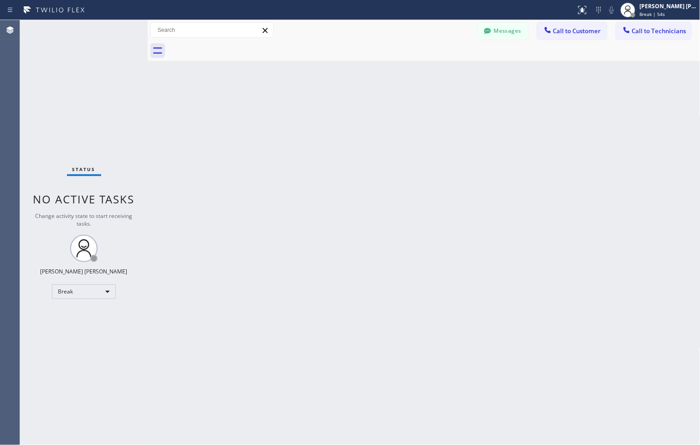
click at [321, 93] on div "Back to Dashboard Change Sender ID Customers Technicians ZS [PERSON_NAME] [DATE…" at bounding box center [424, 232] width 553 height 425
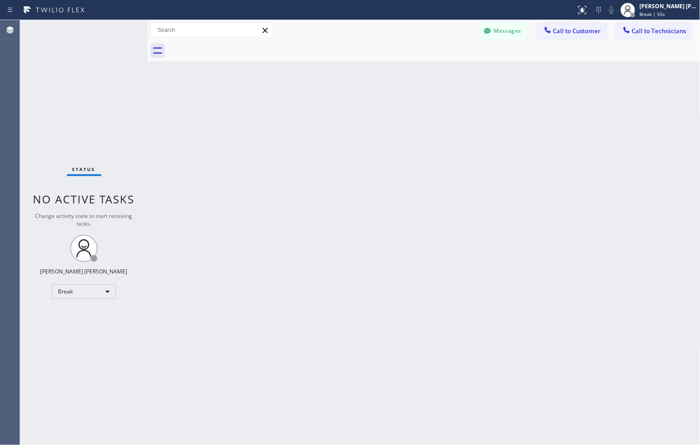
click at [321, 93] on div "Back to Dashboard Change Sender ID Customers Technicians ZS [PERSON_NAME] [DATE…" at bounding box center [424, 232] width 553 height 425
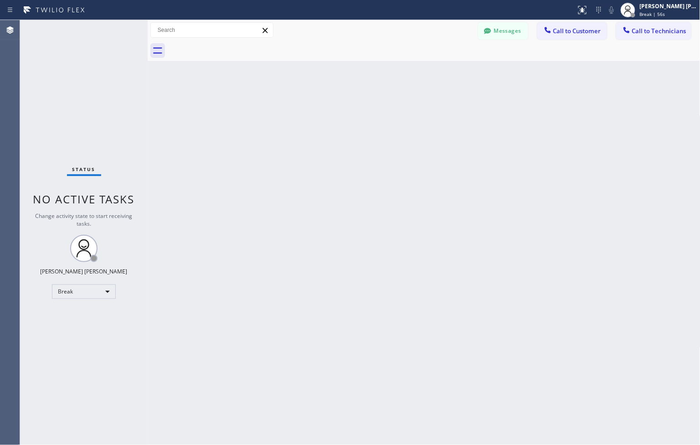
click at [321, 93] on div "Back to Dashboard Change Sender ID Customers Technicians ZS [PERSON_NAME] [DATE…" at bounding box center [424, 232] width 553 height 425
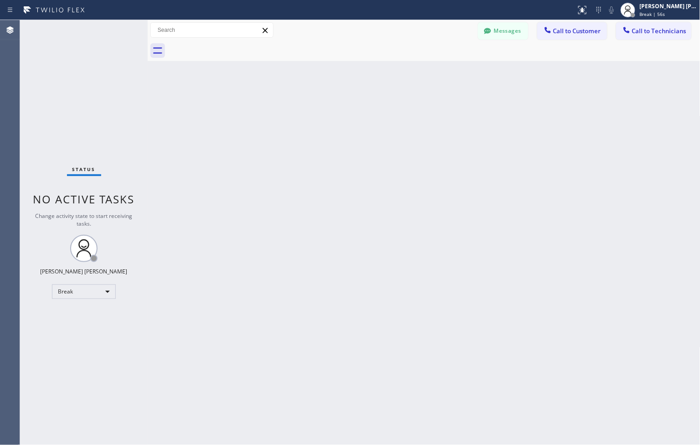
click at [321, 93] on div "Back to Dashboard Change Sender ID Customers Technicians ZS [PERSON_NAME] [DATE…" at bounding box center [424, 232] width 553 height 425
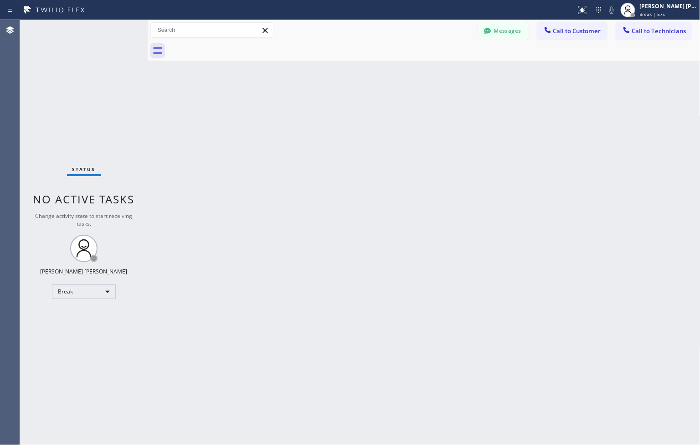
click at [321, 93] on div "Back to Dashboard Change Sender ID Customers Technicians ZS [PERSON_NAME] [DATE…" at bounding box center [424, 232] width 553 height 425
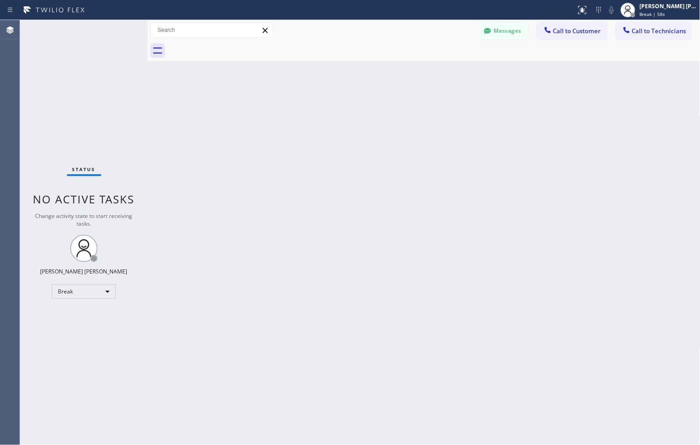
click at [321, 93] on div "Back to Dashboard Change Sender ID Customers Technicians ZS [PERSON_NAME] [DATE…" at bounding box center [424, 232] width 553 height 425
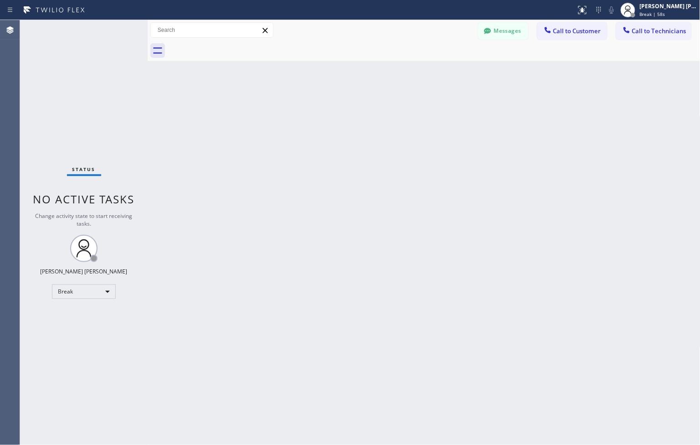
click at [321, 93] on div "Back to Dashboard Change Sender ID Customers Technicians ZS [PERSON_NAME] [DATE…" at bounding box center [424, 232] width 553 height 425
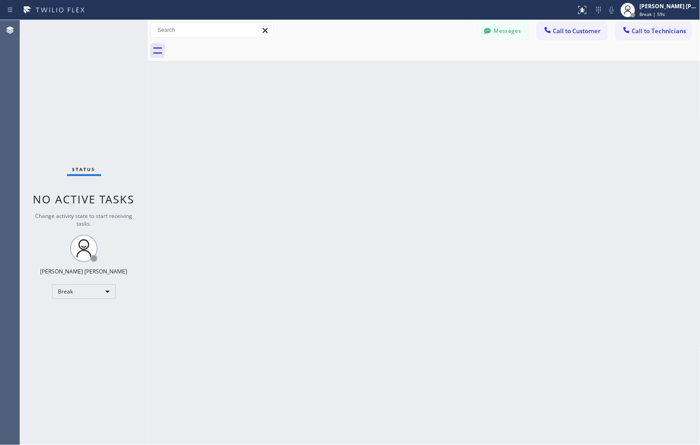
click at [321, 93] on div "Back to Dashboard Change Sender ID Customers Technicians ZS [PERSON_NAME] [DATE…" at bounding box center [424, 232] width 553 height 425
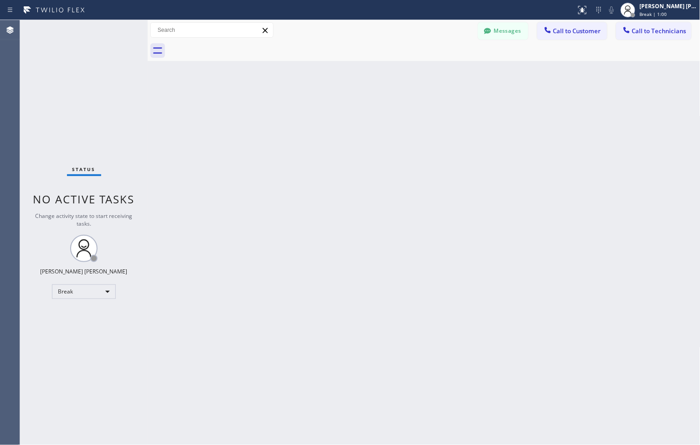
click at [321, 93] on div "Back to Dashboard Change Sender ID Customers Technicians ZS [PERSON_NAME] [DATE…" at bounding box center [424, 232] width 553 height 425
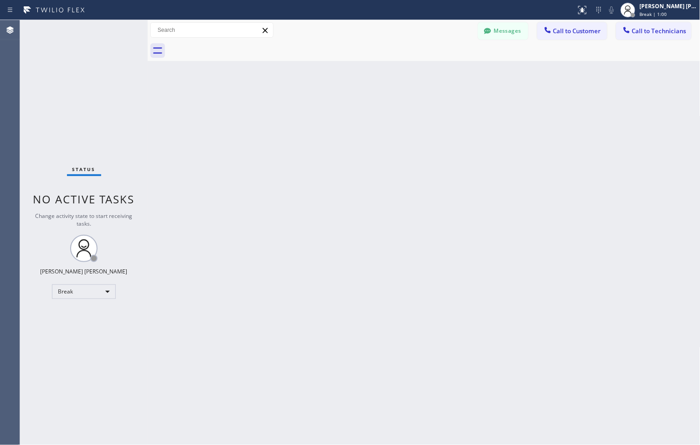
click at [321, 93] on div "Back to Dashboard Change Sender ID Customers Technicians ZS [PERSON_NAME] [DATE…" at bounding box center [424, 232] width 553 height 425
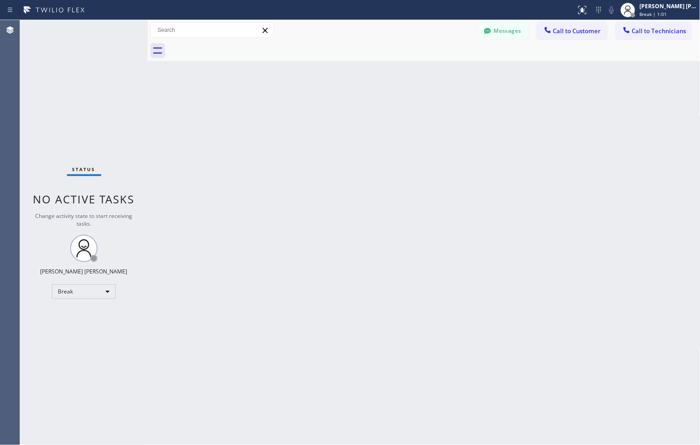
click at [321, 93] on div "Back to Dashboard Change Sender ID Customers Technicians ZS [PERSON_NAME] [DATE…" at bounding box center [424, 232] width 553 height 425
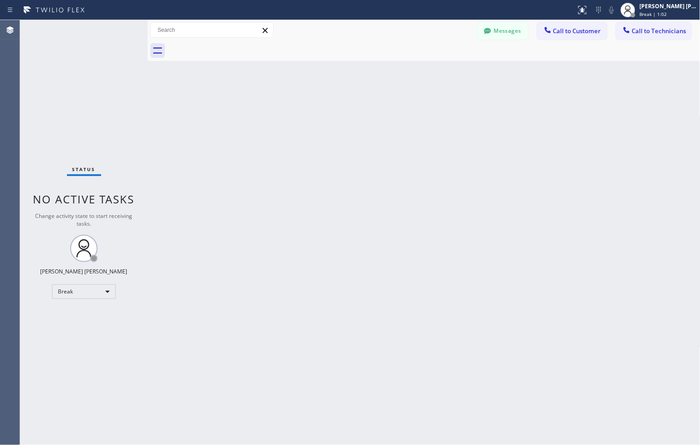
click at [321, 93] on div "Back to Dashboard Change Sender ID Customers Technicians ZS [PERSON_NAME] [DATE…" at bounding box center [424, 232] width 553 height 425
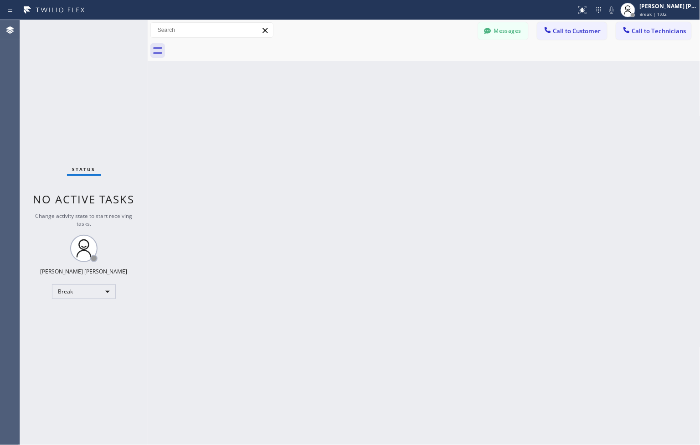
click at [321, 93] on div "Back to Dashboard Change Sender ID Customers Technicians ZS [PERSON_NAME] [DATE…" at bounding box center [424, 232] width 553 height 425
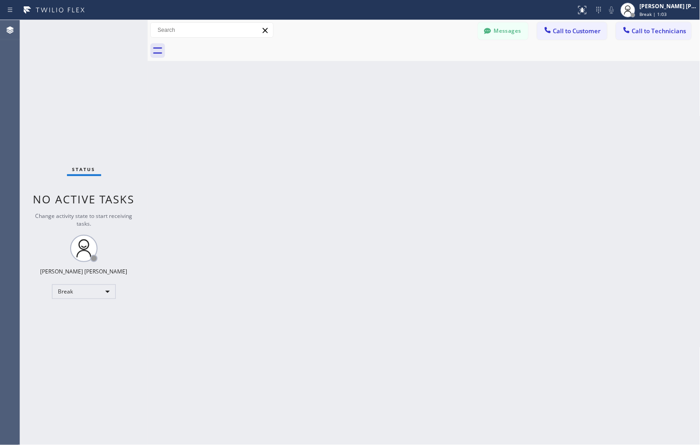
click at [321, 93] on div "Back to Dashboard Change Sender ID Customers Technicians ZS [PERSON_NAME] [DATE…" at bounding box center [424, 232] width 553 height 425
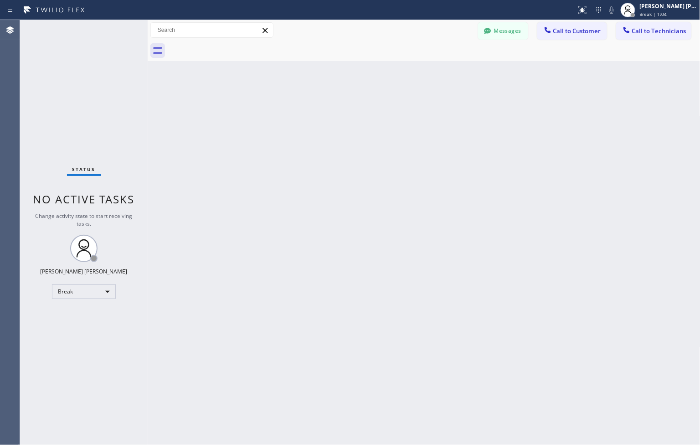
click at [321, 93] on div "Back to Dashboard Change Sender ID Customers Technicians ZS [PERSON_NAME] [DATE…" at bounding box center [424, 232] width 553 height 425
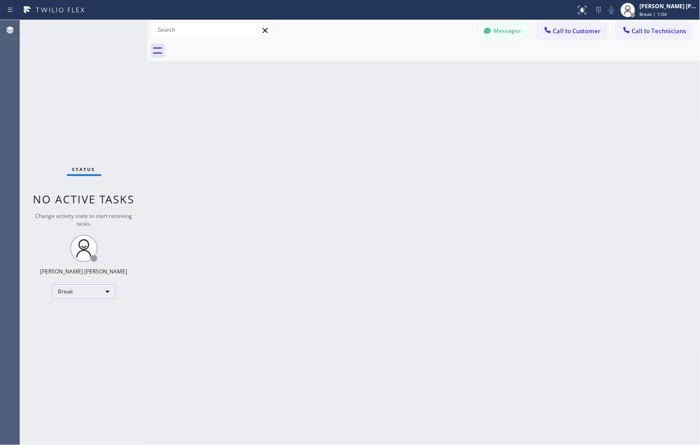
click at [321, 93] on div "Back to Dashboard Change Sender ID Customers Technicians ZS [PERSON_NAME] [DATE…" at bounding box center [424, 232] width 553 height 425
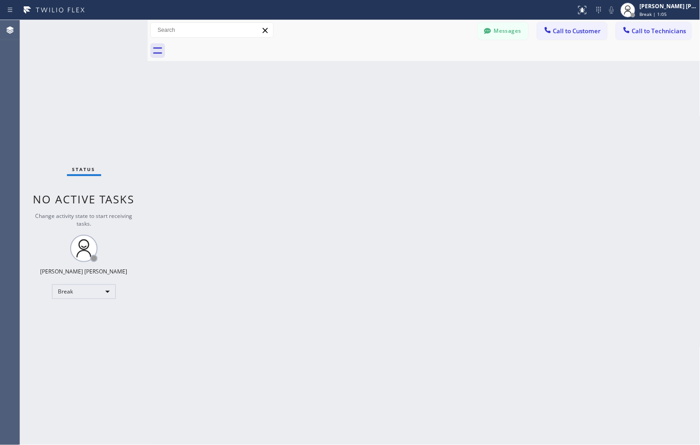
click at [321, 93] on div "Back to Dashboard Change Sender ID Customers Technicians ZS [PERSON_NAME] [DATE…" at bounding box center [424, 232] width 553 height 425
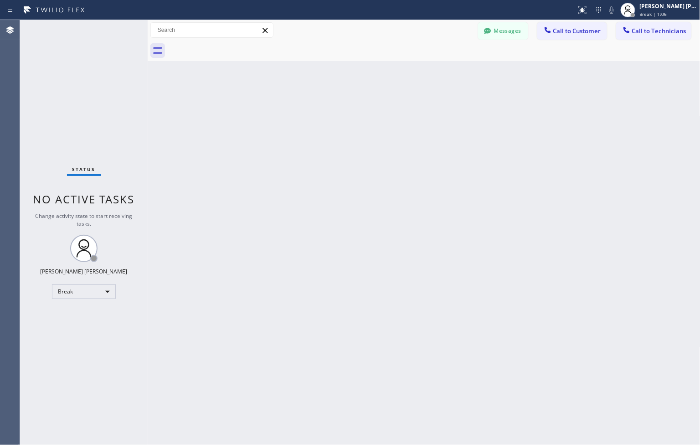
click at [321, 93] on div "Back to Dashboard Change Sender ID Customers Technicians ZS [PERSON_NAME] [DATE…" at bounding box center [424, 232] width 553 height 425
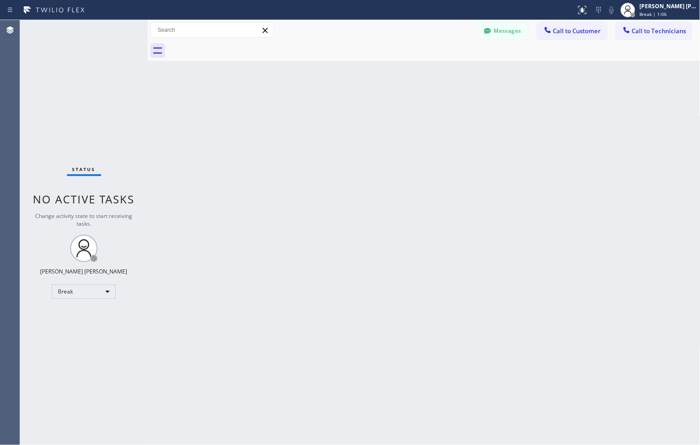
click at [321, 93] on div "Back to Dashboard Change Sender ID Customers Technicians ZS [PERSON_NAME] [DATE…" at bounding box center [424, 232] width 553 height 425
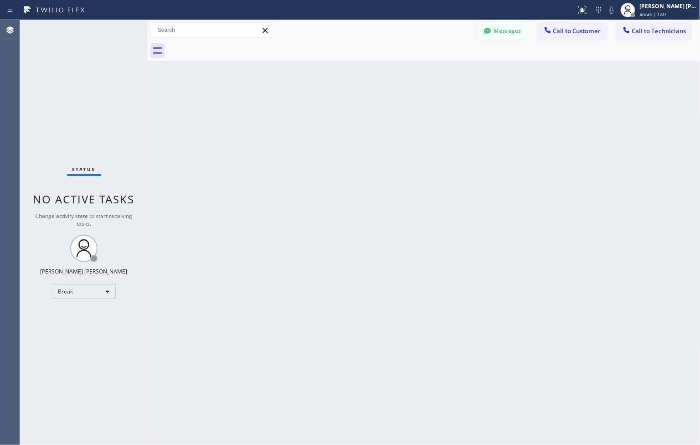
click at [321, 93] on div "Back to Dashboard Change Sender ID Customers Technicians ZS [PERSON_NAME] [DATE…" at bounding box center [424, 232] width 553 height 425
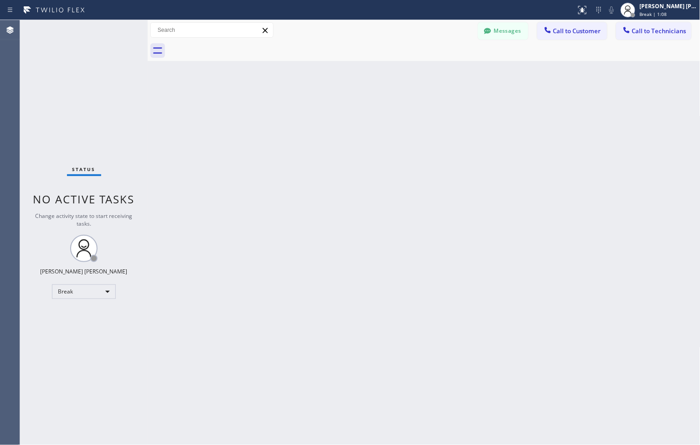
click at [321, 93] on div "Back to Dashboard Change Sender ID Customers Technicians ZS [PERSON_NAME] [DATE…" at bounding box center [424, 232] width 553 height 425
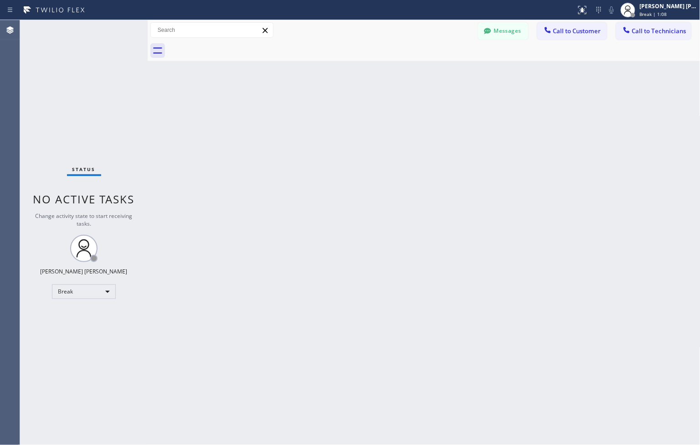
click at [321, 93] on div "Back to Dashboard Change Sender ID Customers Technicians ZS [PERSON_NAME] [DATE…" at bounding box center [424, 232] width 553 height 425
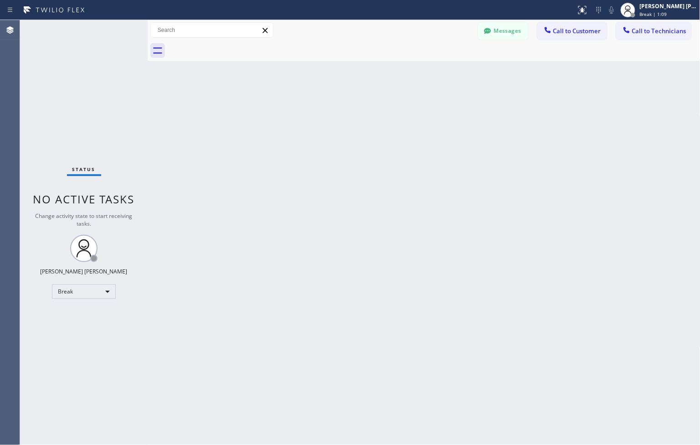
click at [321, 93] on div "Back to Dashboard Change Sender ID Customers Technicians ZS [PERSON_NAME] [DATE…" at bounding box center [424, 232] width 553 height 425
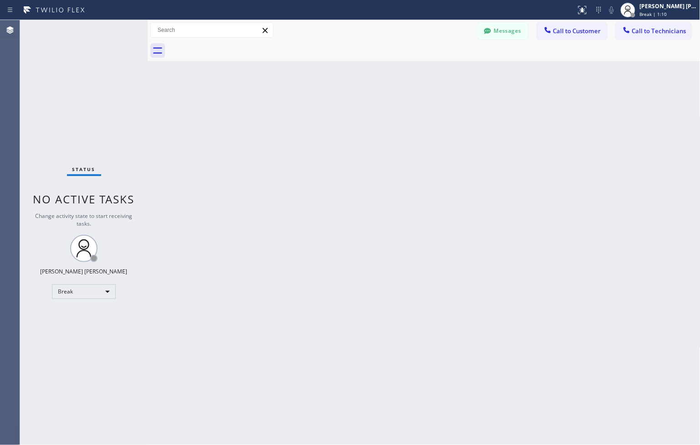
click at [321, 93] on div "Back to Dashboard Change Sender ID Customers Technicians ZS [PERSON_NAME] [DATE…" at bounding box center [424, 232] width 553 height 425
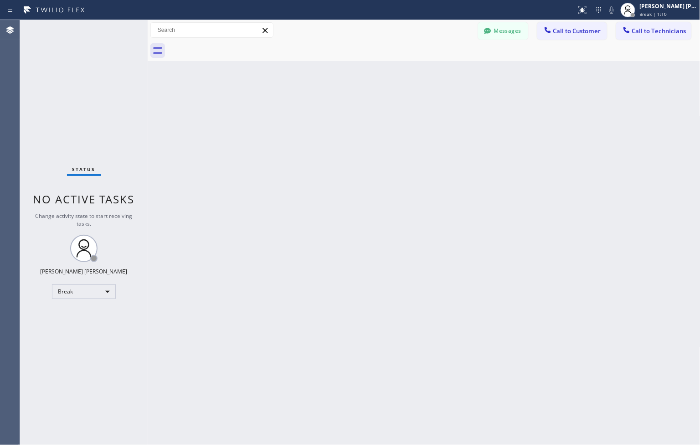
click at [321, 93] on div "Back to Dashboard Change Sender ID Customers Technicians ZS [PERSON_NAME] [DATE…" at bounding box center [424, 232] width 553 height 425
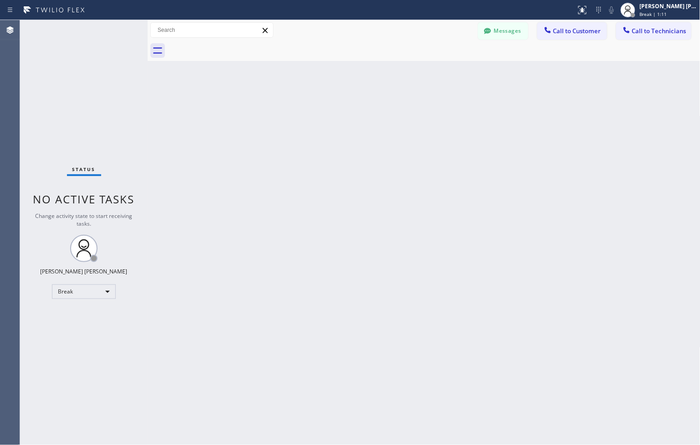
click at [321, 93] on div "Back to Dashboard Change Sender ID Customers Technicians ZS [PERSON_NAME] [DATE…" at bounding box center [424, 232] width 553 height 425
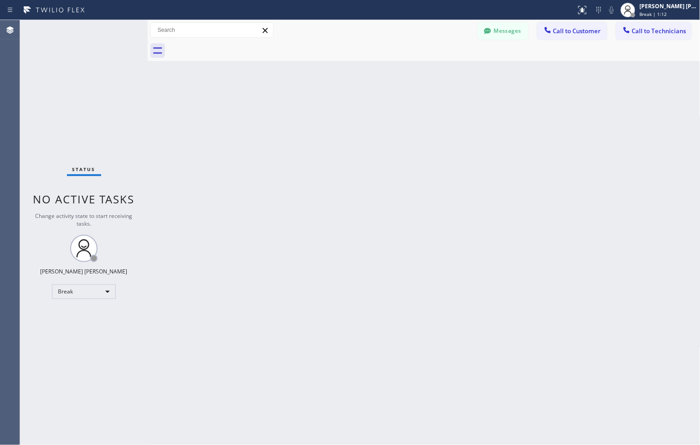
click at [321, 93] on div "Back to Dashboard Change Sender ID Customers Technicians ZS [PERSON_NAME] [DATE…" at bounding box center [424, 232] width 553 height 425
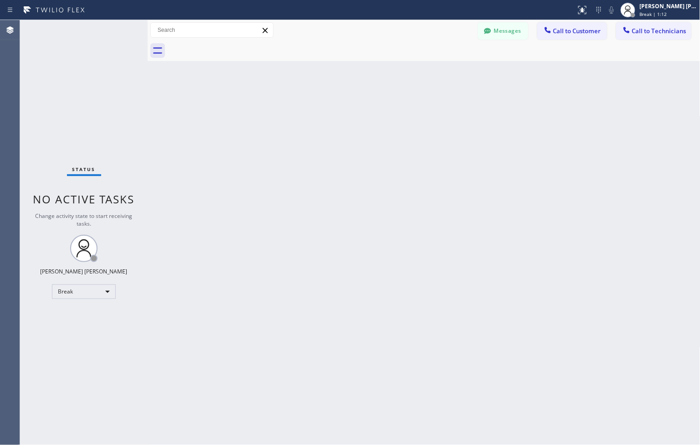
click at [321, 93] on div "Back to Dashboard Change Sender ID Customers Technicians ZS [PERSON_NAME] [DATE…" at bounding box center [424, 232] width 553 height 425
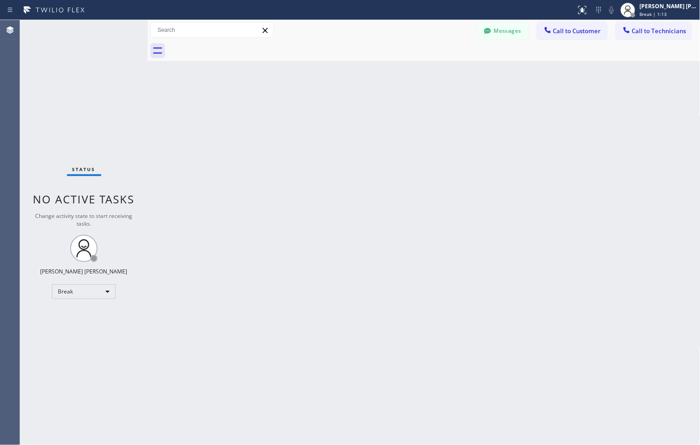
click at [321, 93] on div "Back to Dashboard Change Sender ID Customers Technicians ZS [PERSON_NAME] [DATE…" at bounding box center [424, 232] width 553 height 425
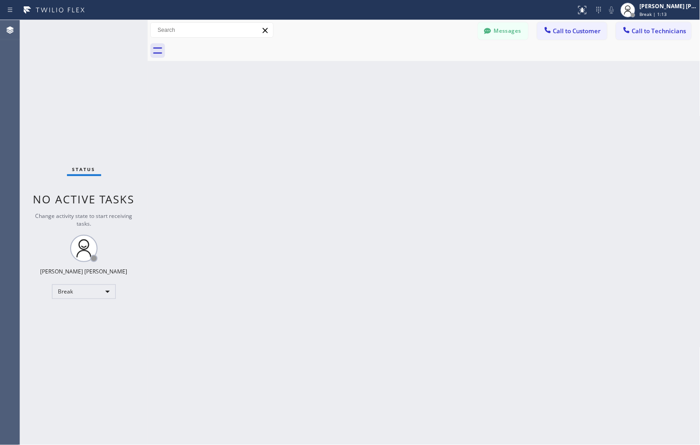
click at [321, 93] on div "Back to Dashboard Change Sender ID Customers Technicians ZS [PERSON_NAME] [DATE…" at bounding box center [424, 232] width 553 height 425
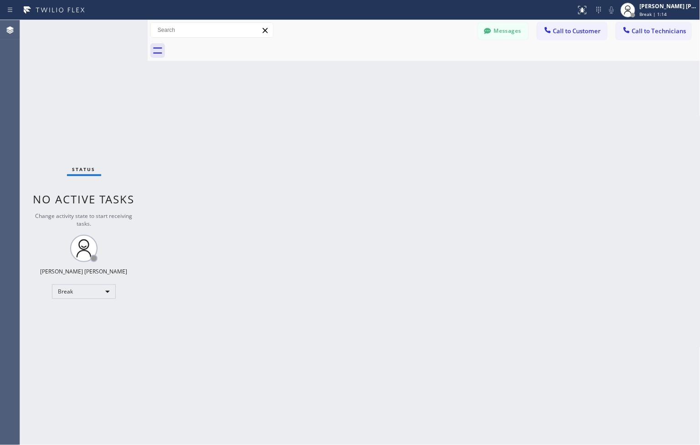
click at [321, 93] on div "Back to Dashboard Change Sender ID Customers Technicians ZS [PERSON_NAME] [DATE…" at bounding box center [424, 232] width 553 height 425
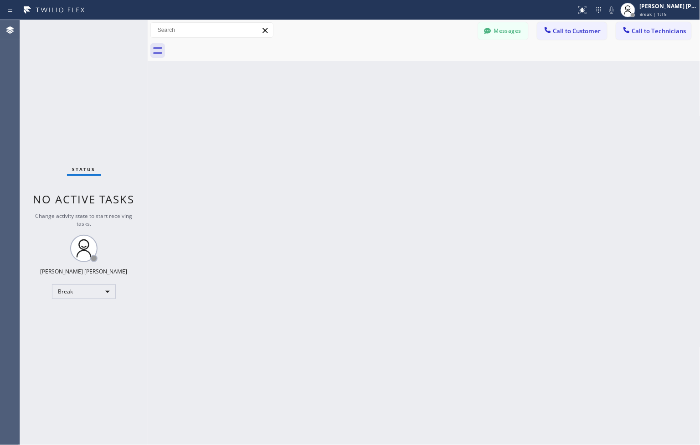
click at [321, 93] on div "Back to Dashboard Change Sender ID Customers Technicians ZS [PERSON_NAME] [DATE…" at bounding box center [424, 232] width 553 height 425
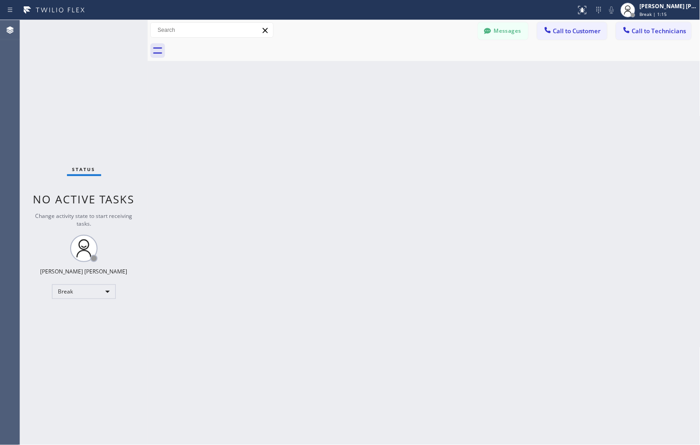
click at [321, 93] on div "Back to Dashboard Change Sender ID Customers Technicians ZS [PERSON_NAME] [DATE…" at bounding box center [424, 232] width 553 height 425
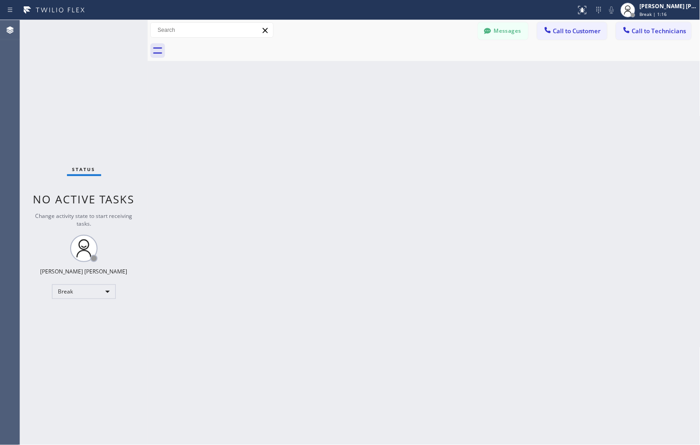
click at [321, 93] on div "Back to Dashboard Change Sender ID Customers Technicians ZS [PERSON_NAME] [DATE…" at bounding box center [424, 232] width 553 height 425
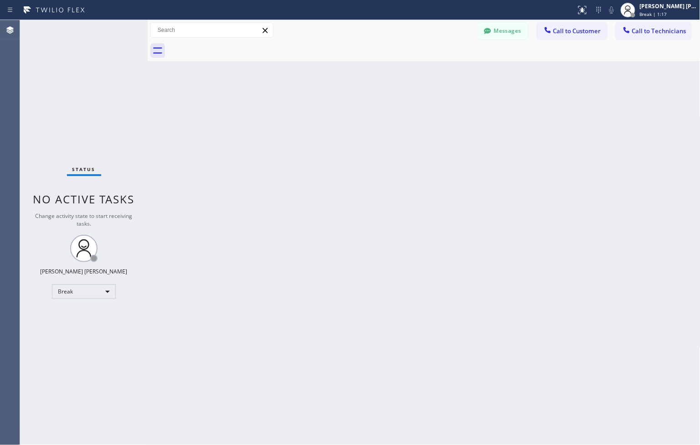
click at [321, 93] on div "Back to Dashboard Change Sender ID Customers Technicians ZS [PERSON_NAME] [DATE…" at bounding box center [424, 232] width 553 height 425
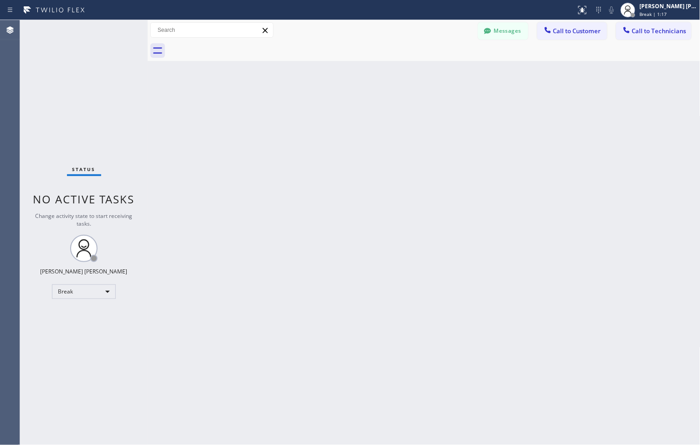
click at [321, 93] on div "Back to Dashboard Change Sender ID Customers Technicians ZS [PERSON_NAME] [DATE…" at bounding box center [424, 232] width 553 height 425
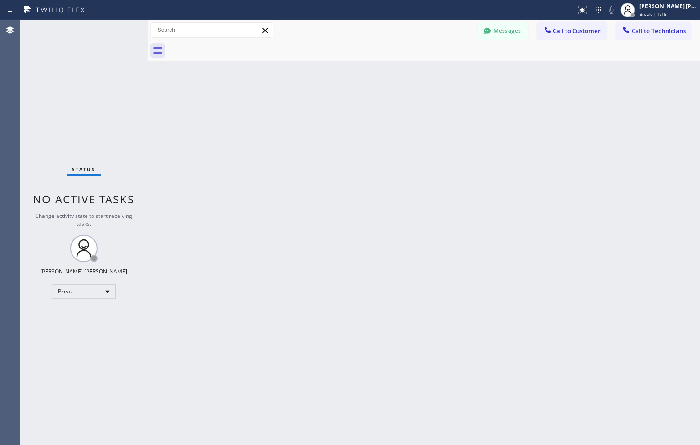
click at [321, 93] on div "Back to Dashboard Change Sender ID Customers Technicians ZS [PERSON_NAME] [DATE…" at bounding box center [424, 232] width 553 height 425
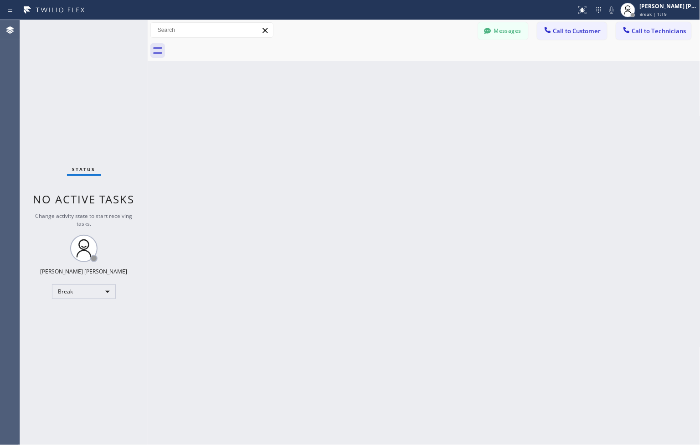
click at [321, 93] on div "Back to Dashboard Change Sender ID Customers Technicians ZS [PERSON_NAME] [DATE…" at bounding box center [424, 232] width 553 height 425
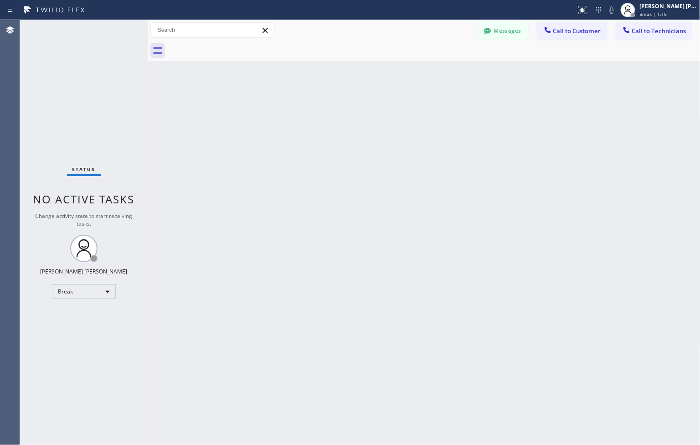
click at [321, 93] on div "Back to Dashboard Change Sender ID Customers Technicians ZS [PERSON_NAME] [DATE…" at bounding box center [424, 232] width 553 height 425
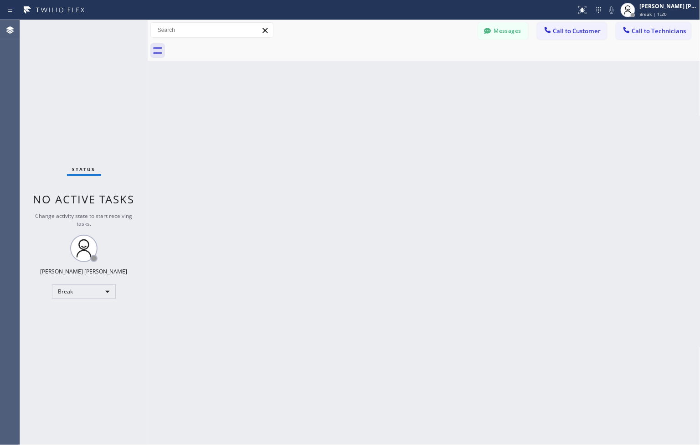
click at [321, 93] on div "Back to Dashboard Change Sender ID Customers Technicians ZS [PERSON_NAME] [DATE…" at bounding box center [424, 232] width 553 height 425
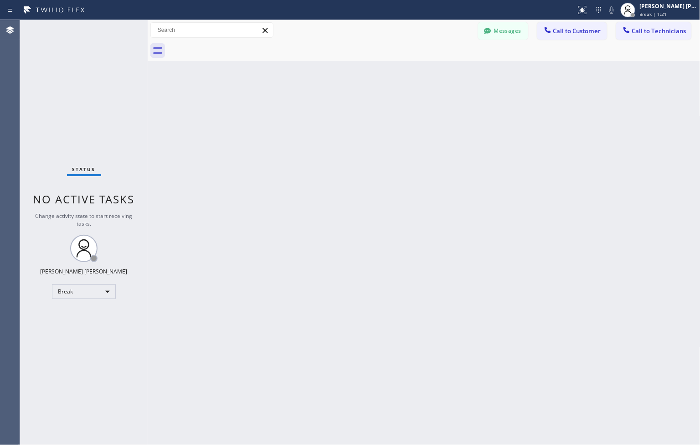
click at [321, 93] on div "Back to Dashboard Change Sender ID Customers Technicians ZS [PERSON_NAME] [DATE…" at bounding box center [424, 232] width 553 height 425
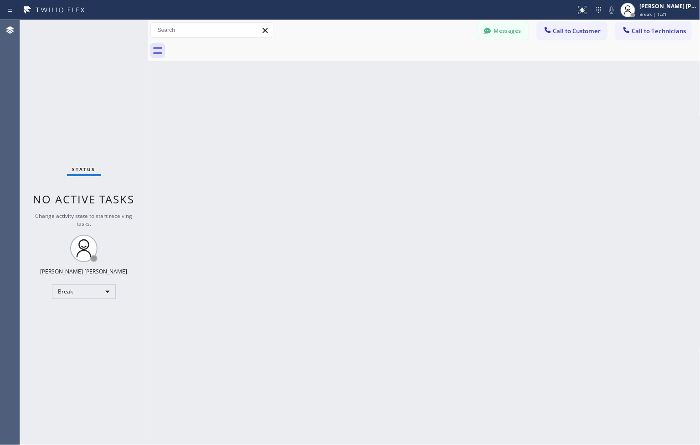
click at [321, 93] on div "Back to Dashboard Change Sender ID Customers Technicians ZS [PERSON_NAME] [DATE…" at bounding box center [424, 232] width 553 height 425
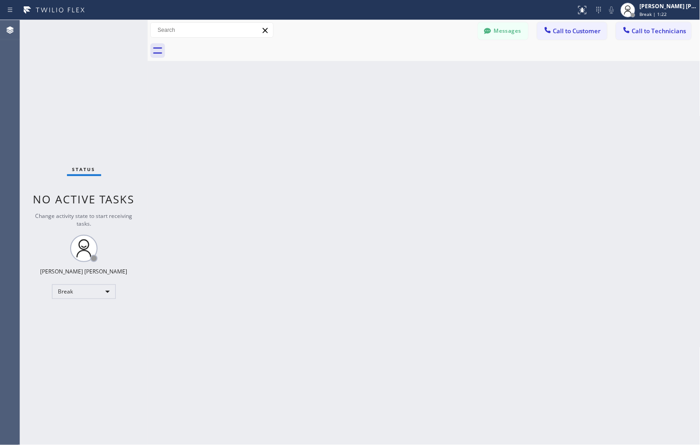
click at [321, 93] on div "Back to Dashboard Change Sender ID Customers Technicians ZS [PERSON_NAME] [DATE…" at bounding box center [424, 232] width 553 height 425
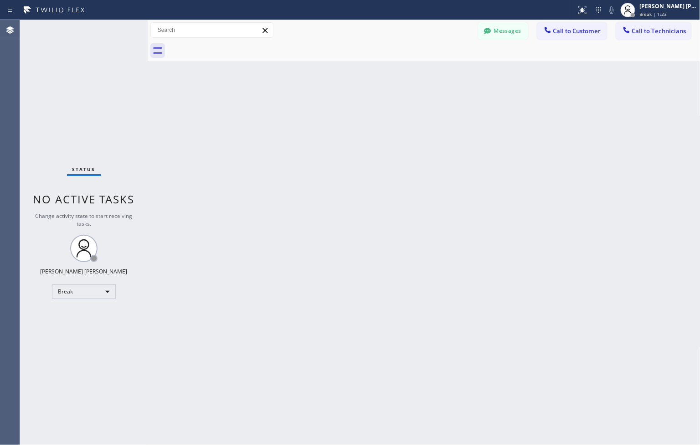
click at [321, 93] on div "Back to Dashboard Change Sender ID Customers Technicians ZS [PERSON_NAME] [DATE…" at bounding box center [424, 232] width 553 height 425
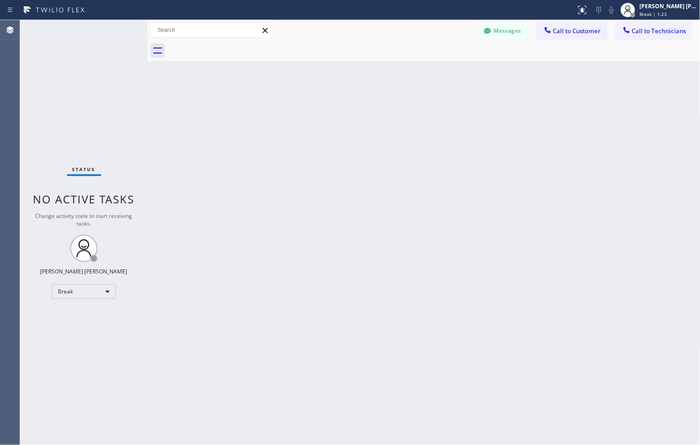
click at [321, 93] on div "Back to Dashboard Change Sender ID Customers Technicians ZS [PERSON_NAME] [DATE…" at bounding box center [424, 232] width 553 height 425
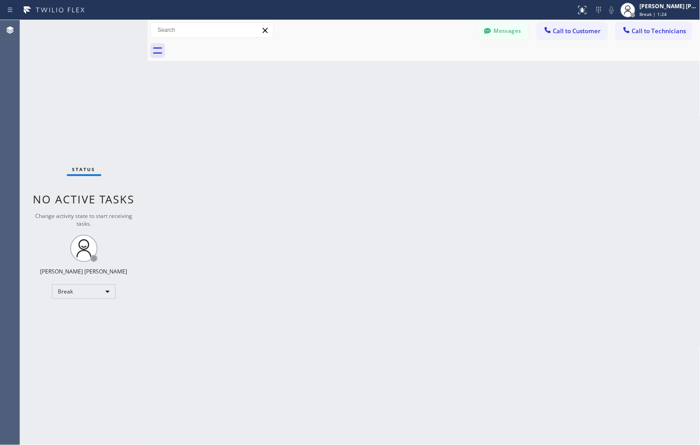
click at [321, 93] on div "Back to Dashboard Change Sender ID Customers Technicians ZS [PERSON_NAME] [DATE…" at bounding box center [424, 232] width 553 height 425
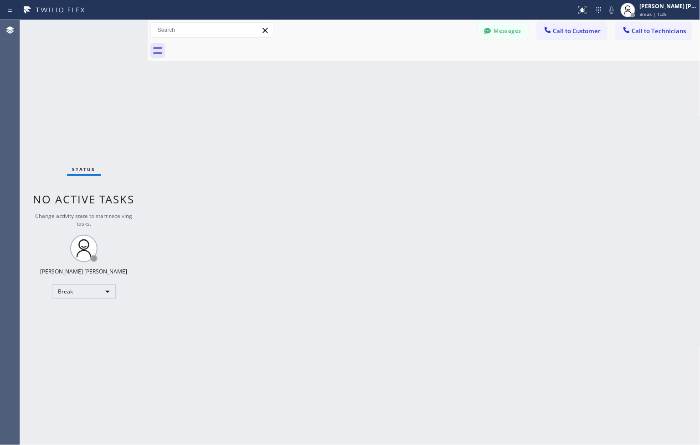
click at [321, 93] on div "Back to Dashboard Change Sender ID Customers Technicians ZS [PERSON_NAME] [DATE…" at bounding box center [424, 232] width 553 height 425
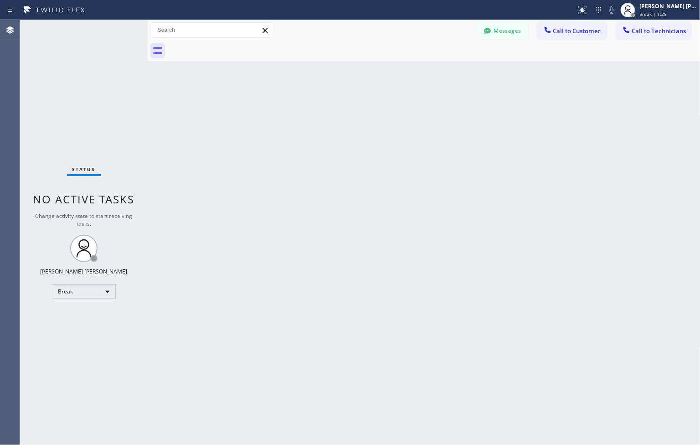
click at [321, 93] on div "Back to Dashboard Change Sender ID Customers Technicians ZS [PERSON_NAME] [DATE…" at bounding box center [424, 232] width 553 height 425
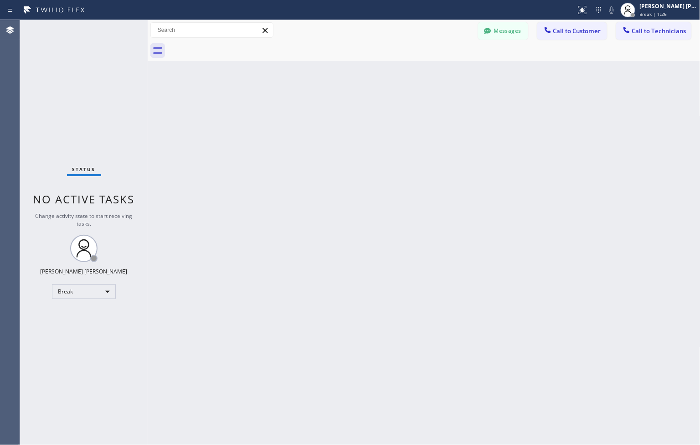
click at [321, 93] on div "Back to Dashboard Change Sender ID Customers Technicians ZS [PERSON_NAME] [DATE…" at bounding box center [424, 232] width 553 height 425
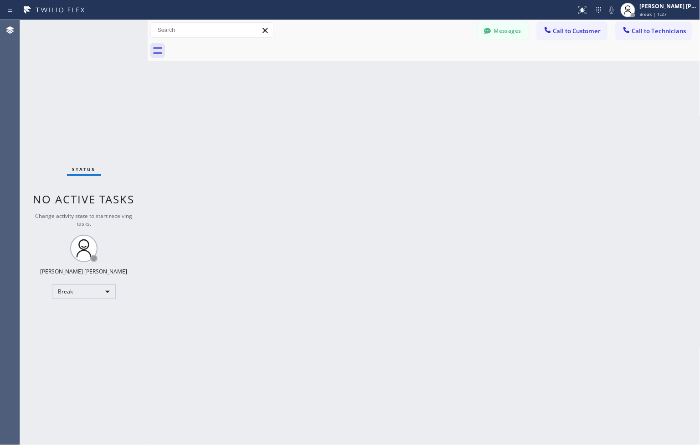
click at [321, 93] on div "Back to Dashboard Change Sender ID Customers Technicians ZS [PERSON_NAME] [DATE…" at bounding box center [424, 232] width 553 height 425
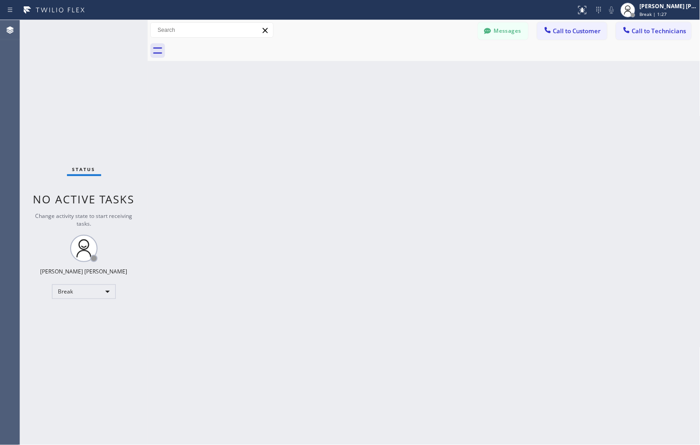
click at [321, 93] on div "Back to Dashboard Change Sender ID Customers Technicians ZS [PERSON_NAME] [DATE…" at bounding box center [424, 232] width 553 height 425
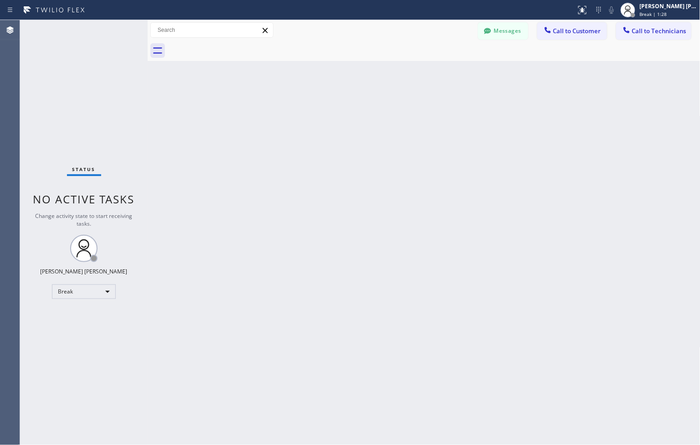
click at [321, 93] on div "Back to Dashboard Change Sender ID Customers Technicians ZS [PERSON_NAME] [DATE…" at bounding box center [424, 232] width 553 height 425
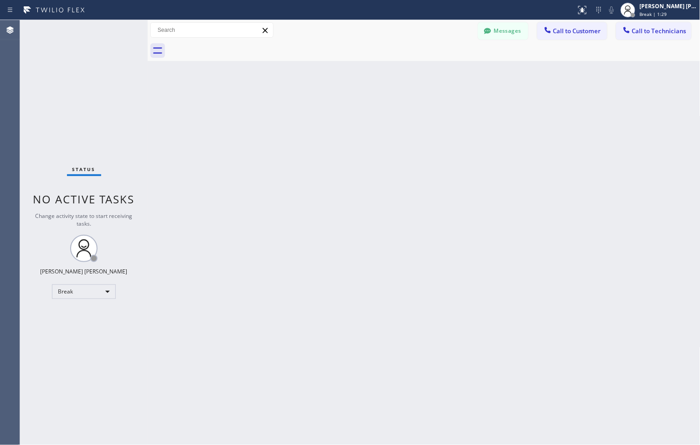
click at [321, 93] on div "Back to Dashboard Change Sender ID Customers Technicians ZS [PERSON_NAME] [DATE…" at bounding box center [424, 232] width 553 height 425
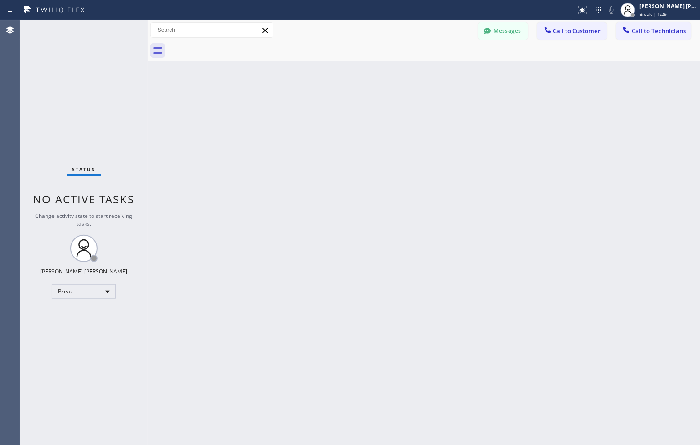
click at [321, 93] on div "Back to Dashboard Change Sender ID Customers Technicians ZS [PERSON_NAME] [DATE…" at bounding box center [424, 232] width 553 height 425
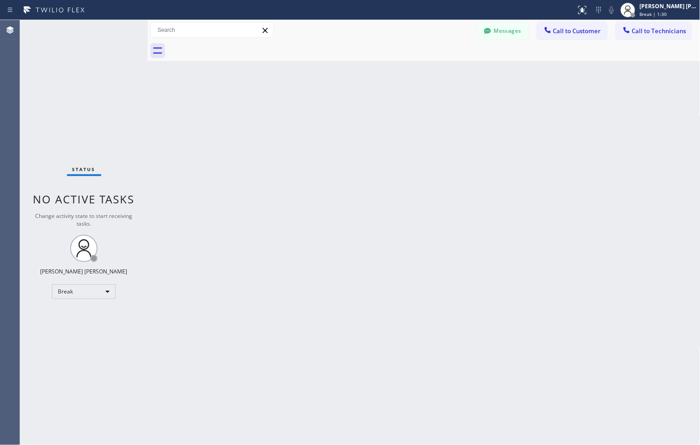
click at [321, 93] on div "Back to Dashboard Change Sender ID Customers Technicians ZS [PERSON_NAME] [DATE…" at bounding box center [424, 232] width 553 height 425
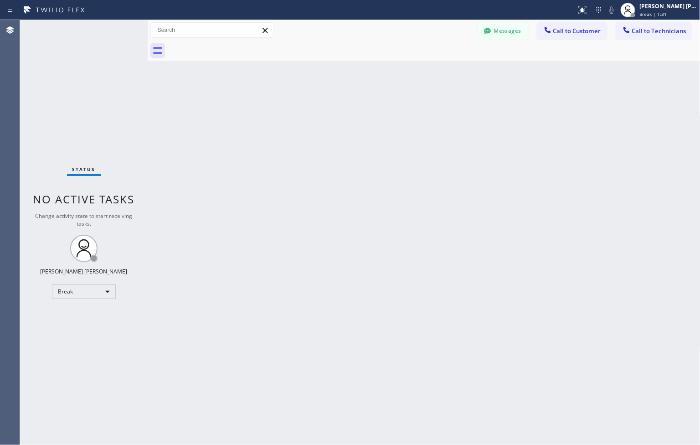
click at [321, 93] on div "Back to Dashboard Change Sender ID Customers Technicians ZS [PERSON_NAME] [DATE…" at bounding box center [424, 232] width 553 height 425
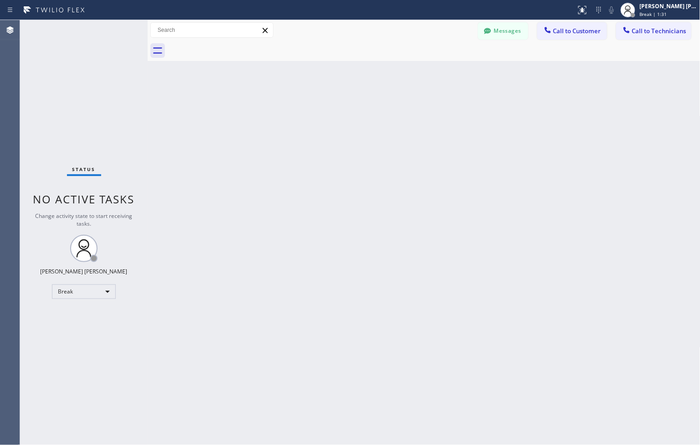
click at [321, 93] on div "Back to Dashboard Change Sender ID Customers Technicians ZS [PERSON_NAME] [DATE…" at bounding box center [424, 232] width 553 height 425
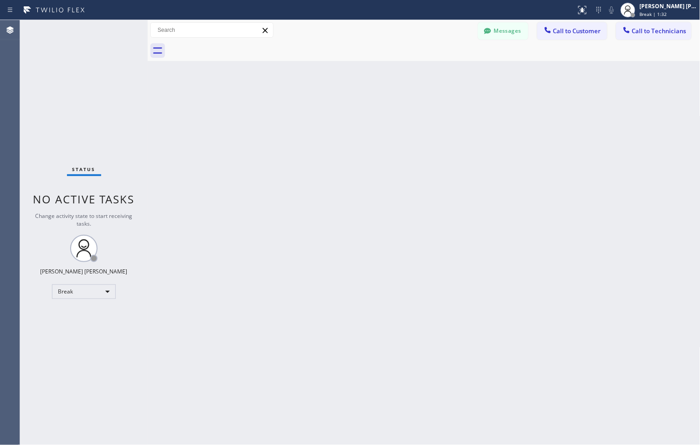
click at [321, 93] on div "Back to Dashboard Change Sender ID Customers Technicians ZS [PERSON_NAME] [DATE…" at bounding box center [424, 232] width 553 height 425
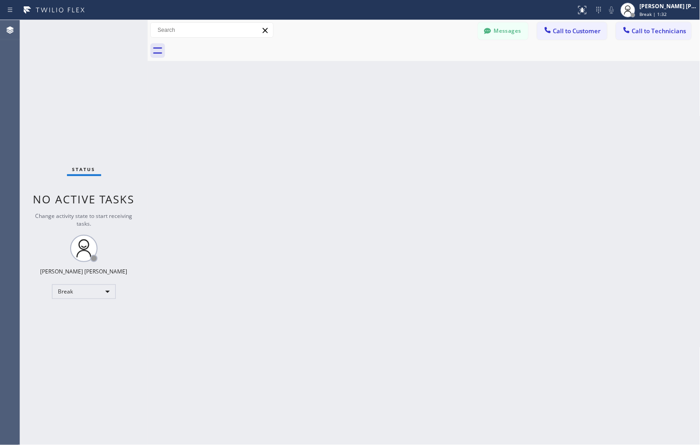
click at [321, 93] on div "Back to Dashboard Change Sender ID Customers Technicians ZS [PERSON_NAME] [DATE…" at bounding box center [424, 232] width 553 height 425
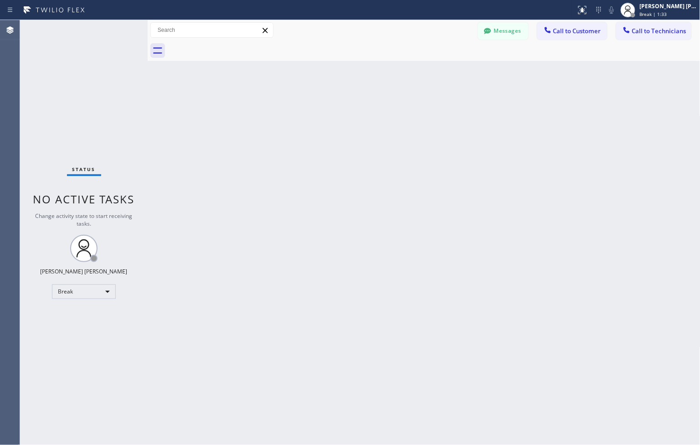
click at [321, 93] on div "Back to Dashboard Change Sender ID Customers Technicians ZS [PERSON_NAME] [DATE…" at bounding box center [424, 232] width 553 height 425
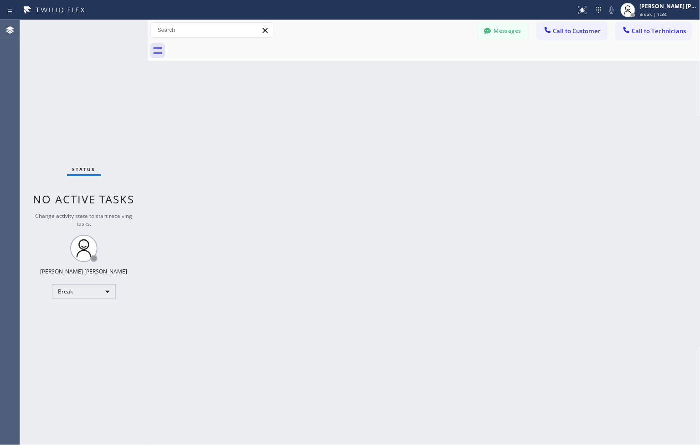
click at [321, 93] on div "Back to Dashboard Change Sender ID Customers Technicians ZS [PERSON_NAME] [DATE…" at bounding box center [424, 232] width 553 height 425
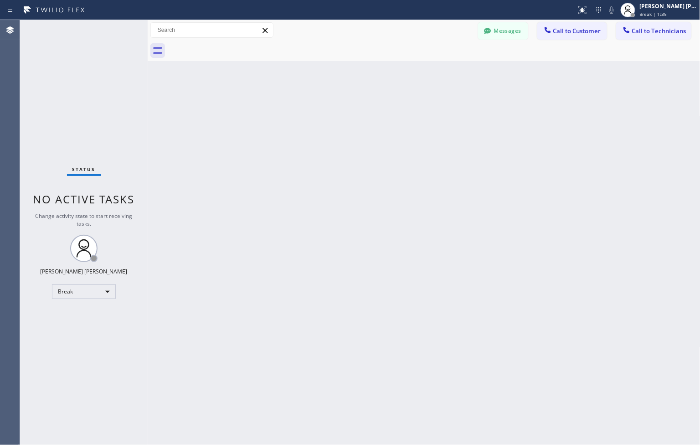
click at [321, 93] on div "Back to Dashboard Change Sender ID Customers Technicians ZS [PERSON_NAME] [DATE…" at bounding box center [424, 232] width 553 height 425
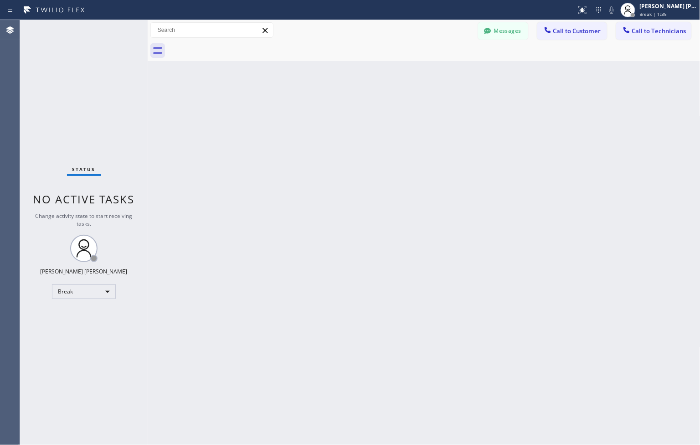
click at [321, 93] on div "Back to Dashboard Change Sender ID Customers Technicians ZS [PERSON_NAME] [DATE…" at bounding box center [424, 232] width 553 height 425
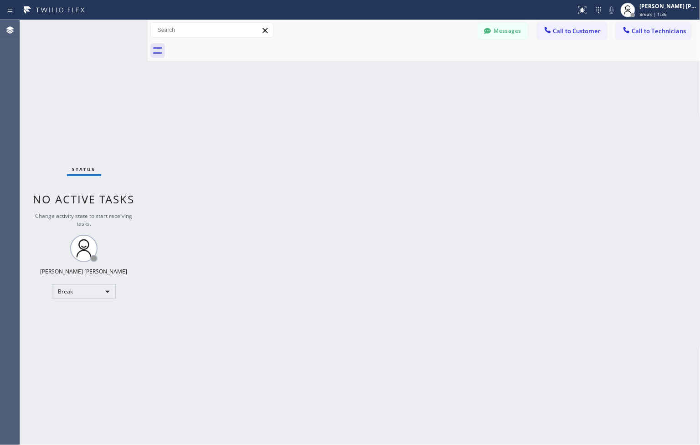
click at [321, 93] on div "Back to Dashboard Change Sender ID Customers Technicians ZS [PERSON_NAME] [DATE…" at bounding box center [424, 232] width 553 height 425
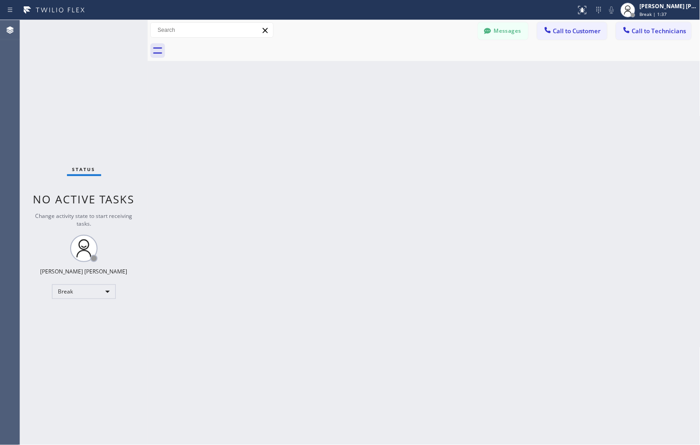
click at [321, 93] on div "Back to Dashboard Change Sender ID Customers Technicians ZS [PERSON_NAME] [DATE…" at bounding box center [424, 232] width 553 height 425
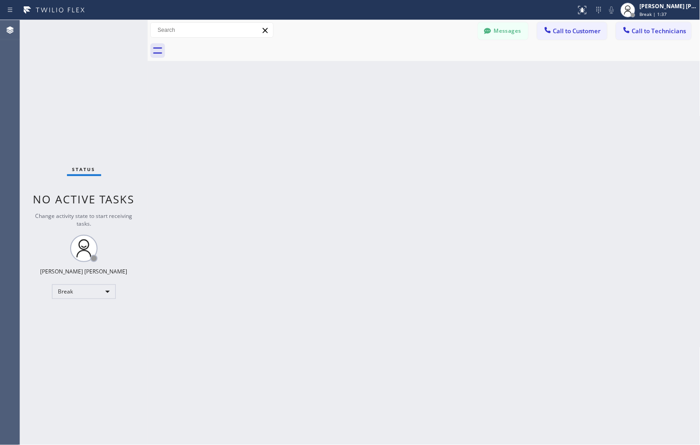
click at [321, 93] on div "Back to Dashboard Change Sender ID Customers Technicians ZS [PERSON_NAME] [DATE…" at bounding box center [424, 232] width 553 height 425
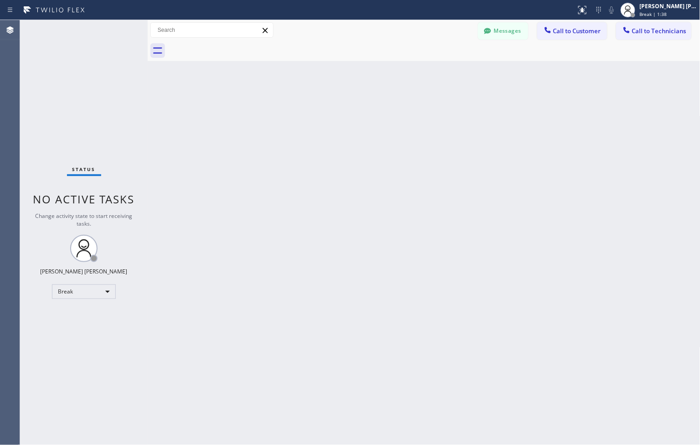
click at [321, 93] on div "Back to Dashboard Change Sender ID Customers Technicians ZS [PERSON_NAME] [DATE…" at bounding box center [424, 232] width 553 height 425
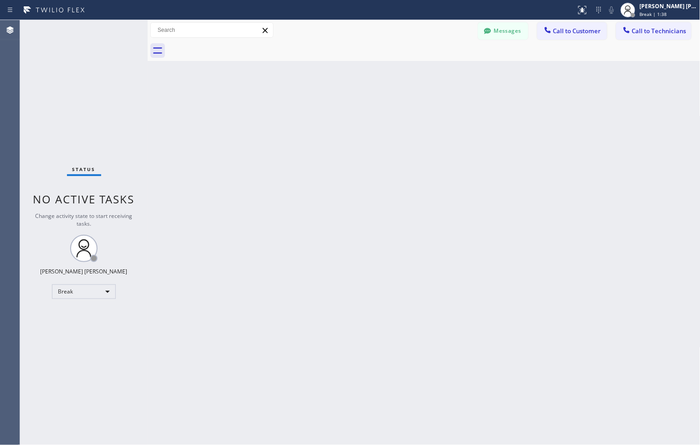
click at [321, 93] on div "Back to Dashboard Change Sender ID Customers Technicians ZS [PERSON_NAME] [DATE…" at bounding box center [424, 232] width 553 height 425
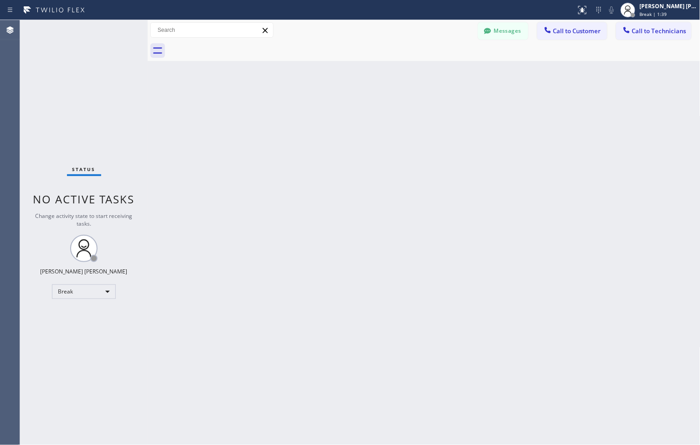
click at [321, 93] on div "Back to Dashboard Change Sender ID Customers Technicians ZS [PERSON_NAME] [DATE…" at bounding box center [424, 232] width 553 height 425
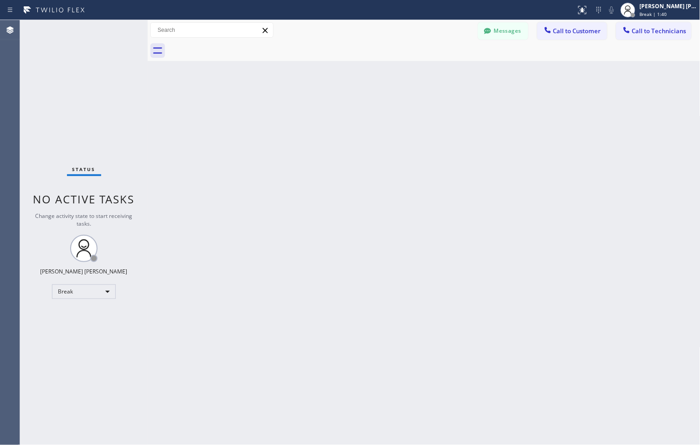
click at [321, 93] on div "Back to Dashboard Change Sender ID Customers Technicians ZS [PERSON_NAME] [DATE…" at bounding box center [424, 232] width 553 height 425
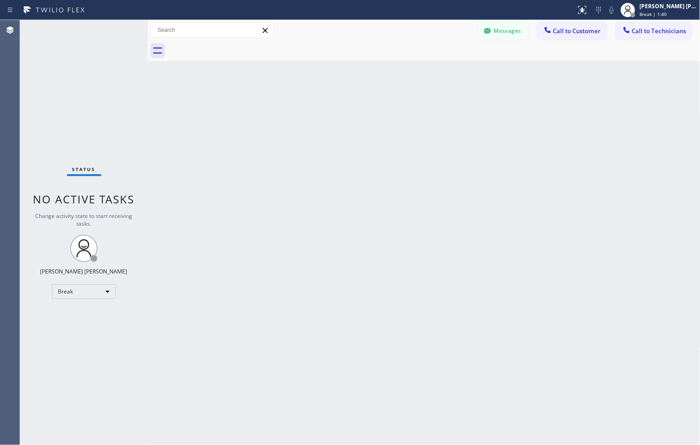
click at [321, 93] on div "Back to Dashboard Change Sender ID Customers Technicians ZS [PERSON_NAME] [DATE…" at bounding box center [424, 232] width 553 height 425
click
click at [541, 32] on button "Call to Customer" at bounding box center [572, 30] width 70 height 17
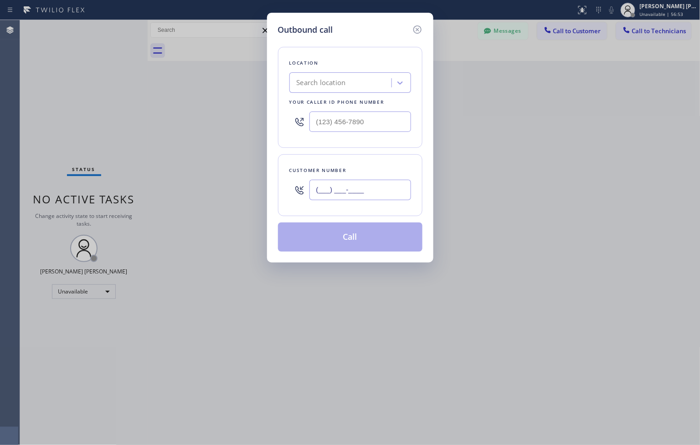
click at [340, 195] on input "(___) ___-____" at bounding box center [360, 190] width 102 height 20
paste input "310) 561-9107"
type input "[PHONE_NUMBER]"
click at [370, 73] on div "Search location" at bounding box center [350, 82] width 122 height 20
paste input "Long Beach HVAC"
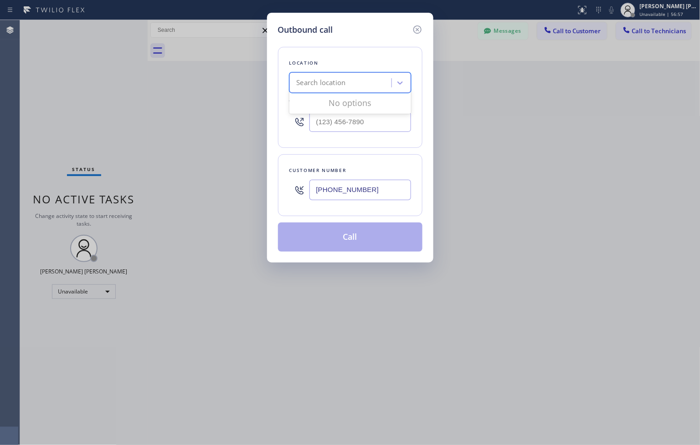
type input "Long Beach HVAC"
click at [377, 105] on div "Long Beach HVAC" at bounding box center [350, 102] width 122 height 16
type input "[PHONE_NUMBER]"
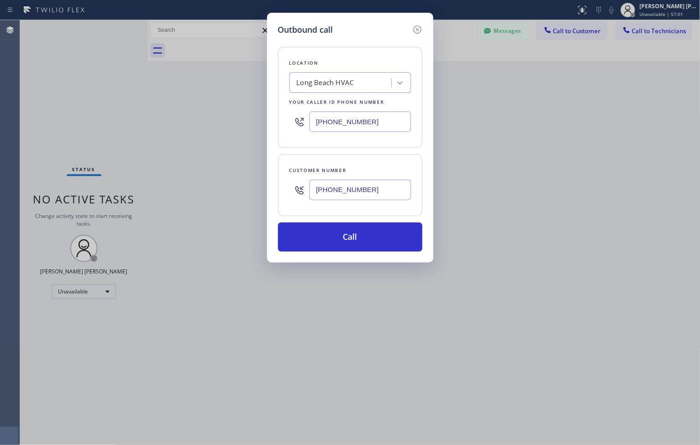
drag, startPoint x: 361, startPoint y: 241, endPoint x: 353, endPoint y: 191, distance: 50.6
click at [353, 193] on div "Location [GEOGRAPHIC_DATA] HVAC Your caller id phone number [PHONE_NUMBER] Cust…" at bounding box center [350, 144] width 144 height 216
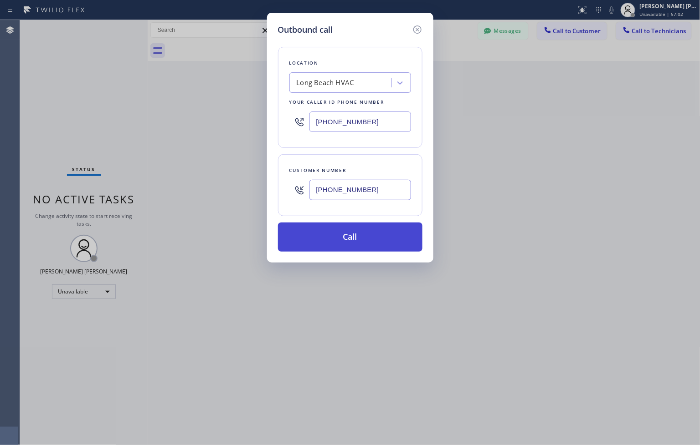
click at [375, 235] on button "Call" at bounding box center [350, 237] width 144 height 29
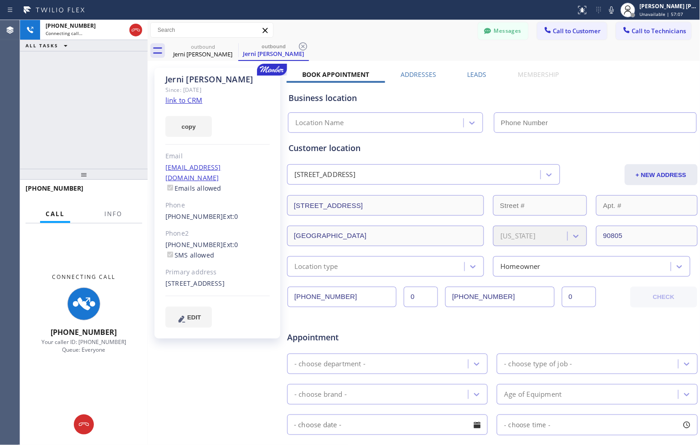
type input "[PHONE_NUMBER]"
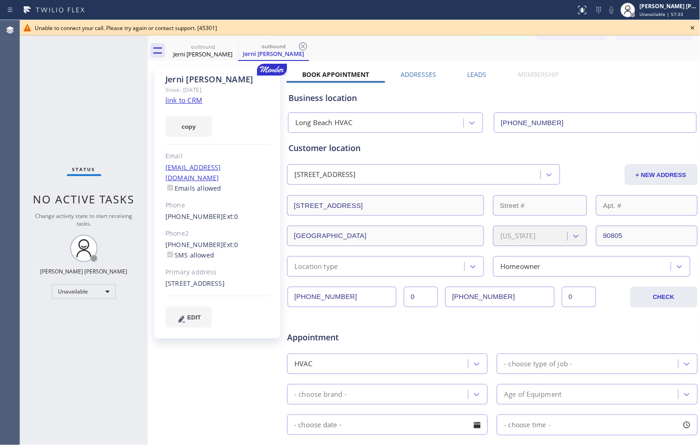
click at [692, 28] on icon at bounding box center [693, 28] width 4 height 4
